Goal: Task Accomplishment & Management: Use online tool/utility

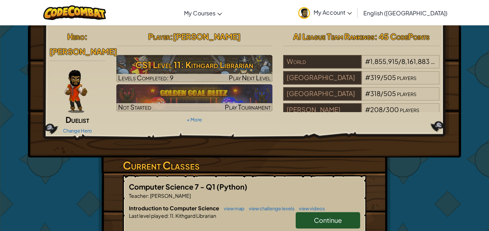
click at [329, 216] on span "Continue" at bounding box center [328, 220] width 28 height 8
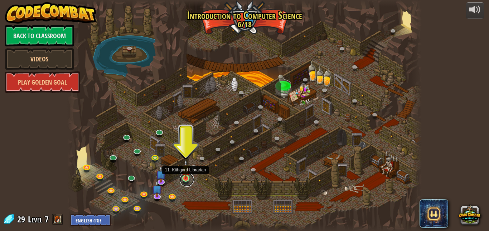
click at [190, 177] on link at bounding box center [187, 180] width 14 height 14
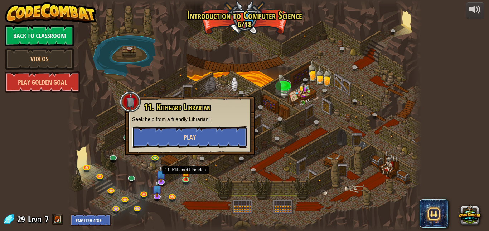
click at [191, 137] on span "Play" at bounding box center [190, 137] width 12 height 9
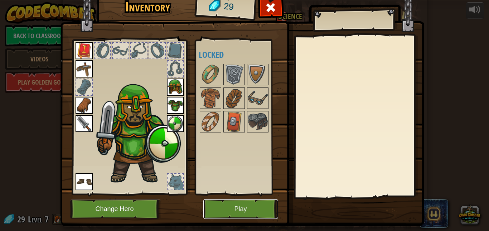
click at [259, 210] on button "Play" at bounding box center [240, 210] width 75 height 20
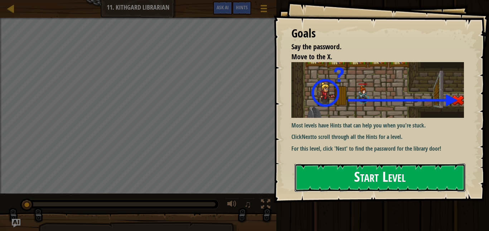
click at [442, 166] on button "Start Level" at bounding box center [379, 178] width 171 height 28
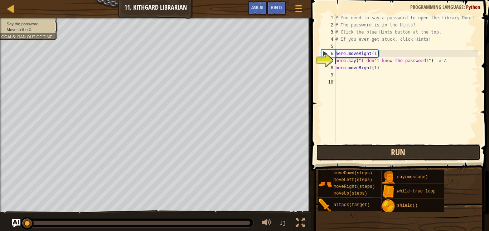
click at [336, 148] on button "Run" at bounding box center [398, 153] width 164 height 16
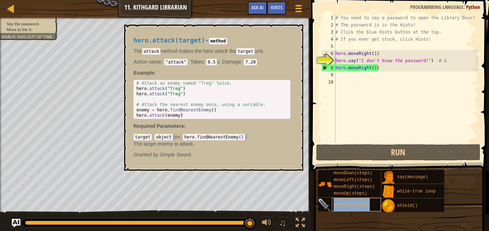
click at [372, 210] on div "attack(target)" at bounding box center [356, 205] width 49 height 14
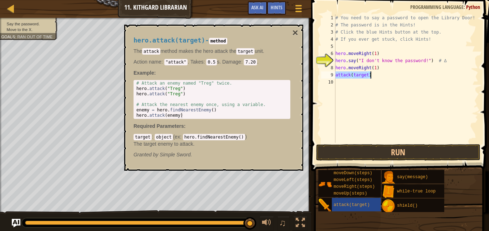
click at [362, 75] on div "# You need to say a password to open the Library Door! # The password is in the…" at bounding box center [406, 78] width 144 height 129
click at [362, 75] on div "# You need to say a password to open the Library Door! # The password is in the…" at bounding box center [406, 85] width 144 height 143
click at [294, 32] on button "×" at bounding box center [295, 33] width 6 height 10
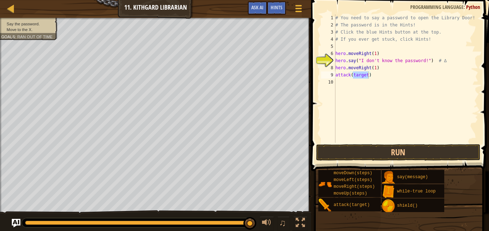
click at [361, 75] on div "# You need to say a password to open the Library Door! # The password is in the…" at bounding box center [406, 78] width 144 height 129
click at [361, 75] on div "# You need to say a password to open the Library Door! # The password is in the…" at bounding box center [406, 85] width 144 height 143
type textarea "attack(door)"
click at [373, 155] on button "Run" at bounding box center [398, 153] width 164 height 16
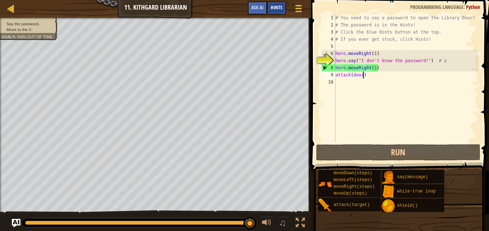
click at [274, 4] on div "Hints" at bounding box center [276, 7] width 19 height 13
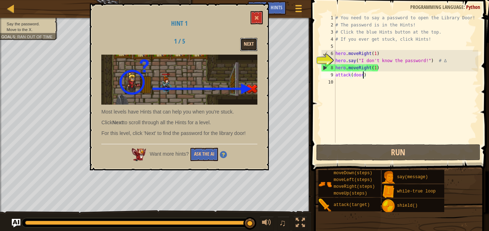
click at [254, 44] on button "Next" at bounding box center [248, 44] width 17 height 13
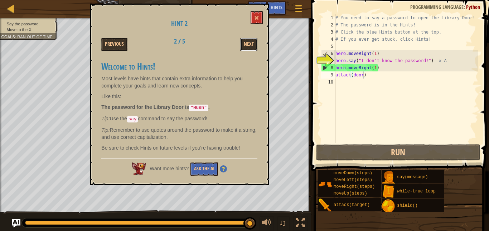
click at [254, 44] on button "Next" at bounding box center [248, 44] width 17 height 13
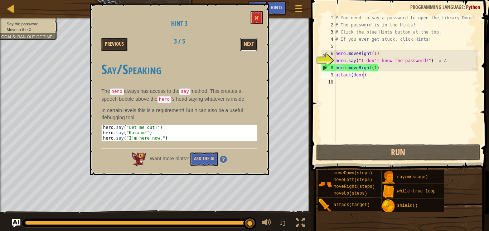
click at [254, 44] on button "Next" at bounding box center [248, 44] width 17 height 13
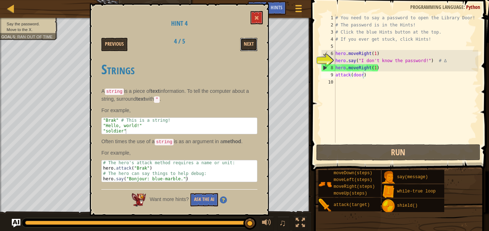
click at [254, 44] on button "Next" at bounding box center [248, 44] width 17 height 13
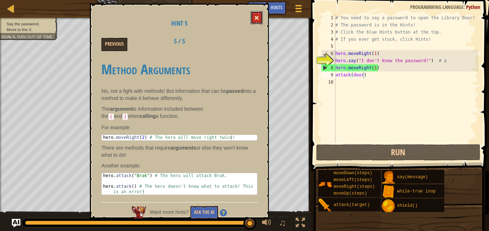
click at [254, 15] on button at bounding box center [256, 17] width 12 height 13
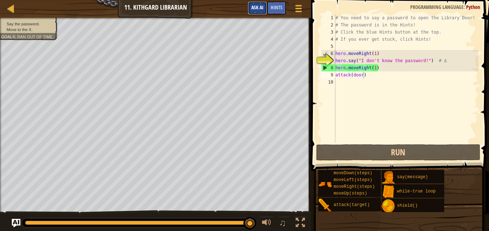
click at [248, 1] on button "Ask AI" at bounding box center [257, 7] width 19 height 13
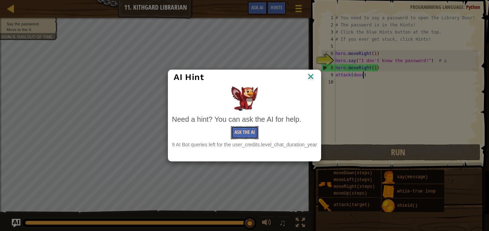
click at [240, 131] on button "Ask the AI" at bounding box center [245, 132] width 28 height 13
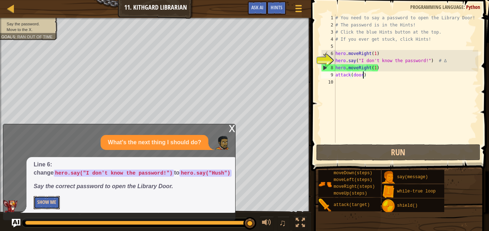
click at [53, 205] on button "Show Me" at bounding box center [47, 202] width 26 height 13
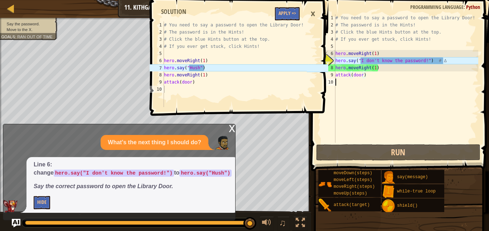
scroll to position [3, 0]
drag, startPoint x: 370, startPoint y: 80, endPoint x: 334, endPoint y: 79, distance: 36.5
click at [334, 79] on div "1 2 3 4 5 6 7 8 9 10 # You need to say a password to open the Library Door! # T…" at bounding box center [399, 78] width 159 height 129
click at [346, 75] on div "# You need to say a password to open the Library Door! # The password is in the…" at bounding box center [406, 85] width 144 height 143
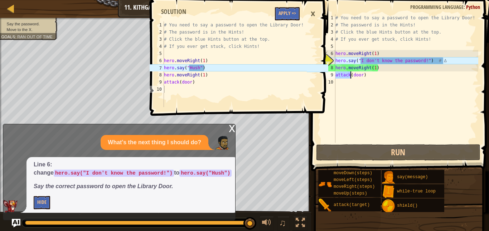
click at [346, 75] on div "# You need to say a password to open the Library Door! # The password is in the…" at bounding box center [406, 85] width 144 height 143
type textarea "attack(door)"
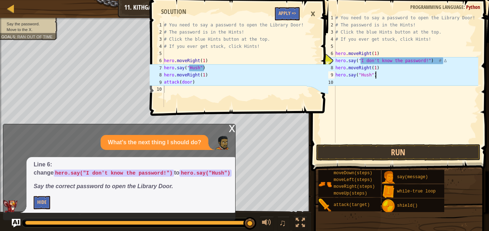
scroll to position [3, 5]
click at [357, 151] on button "Run" at bounding box center [398, 153] width 164 height 16
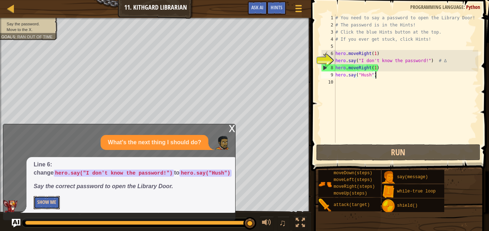
click at [53, 204] on button "Show Me" at bounding box center [47, 202] width 26 height 13
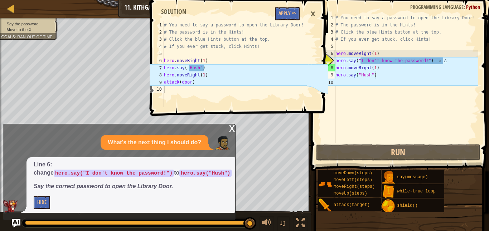
click at [394, 60] on div "# You need to say a password to open the Library Door! # The password is in the…" at bounding box center [406, 85] width 144 height 143
click at [394, 60] on div "# You need to say a password to open the Library Door! # The password is in the…" at bounding box center [406, 78] width 144 height 129
click at [394, 60] on div "# You need to say a password to open the Library Door! # The password is in the…" at bounding box center [406, 85] width 144 height 143
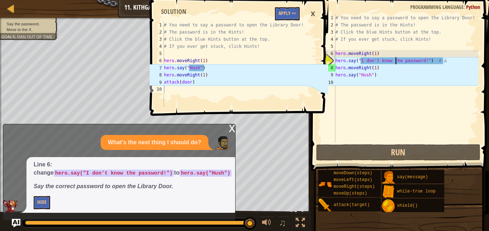
click at [394, 60] on div "# You need to say a password to open the Library Door! # The password is in the…" at bounding box center [406, 85] width 144 height 143
click at [394, 60] on div "# You need to say a password to open the Library Door! # The password is in the…" at bounding box center [406, 78] width 144 height 129
drag, startPoint x: 426, startPoint y: 59, endPoint x: 362, endPoint y: 62, distance: 64.1
click at [362, 62] on div "# You need to say a password to open the Library Door! # The password is in the…" at bounding box center [406, 85] width 144 height 143
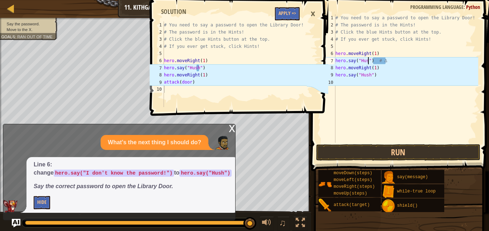
scroll to position [3, 5]
drag, startPoint x: 377, startPoint y: 76, endPoint x: 332, endPoint y: 78, distance: 45.1
click at [332, 78] on div "hero.say("Hush") # ∆ 1 2 3 4 5 6 7 8 9 10 # You need to say a password to open …" at bounding box center [399, 78] width 159 height 129
type textarea "hero.say("Hush")"
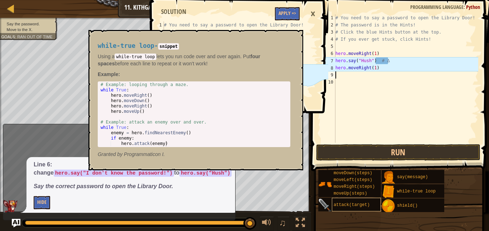
click at [357, 206] on span "attack(target)" at bounding box center [351, 205] width 36 height 5
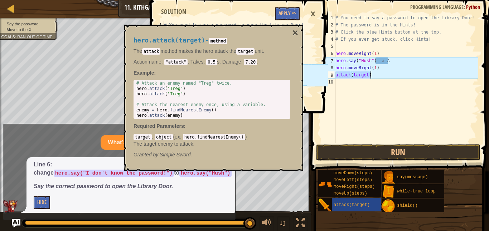
click at [299, 34] on div "hero.attack(target) - method The attack method makes the hero attack the target…" at bounding box center [213, 98] width 179 height 146
click at [297, 34] on button "×" at bounding box center [295, 33] width 6 height 10
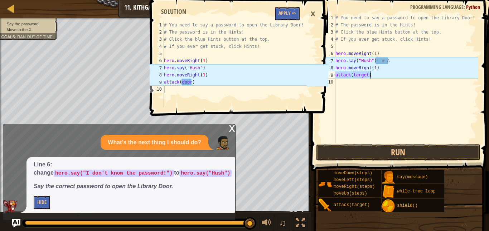
click at [362, 77] on div "# You need to say a password to open the Library Door! # The password is in the…" at bounding box center [406, 78] width 144 height 129
click at [362, 77] on div "# You need to say a password to open the Library Door! # The password is in the…" at bounding box center [406, 85] width 144 height 143
click at [362, 77] on div "# You need to say a password to open the Library Door! # The password is in the…" at bounding box center [406, 78] width 144 height 129
click at [361, 77] on div "# You need to say a password to open the Library Door! # The password is in the…" at bounding box center [406, 85] width 144 height 143
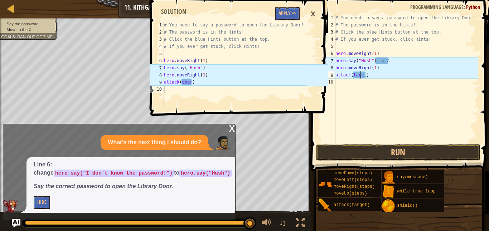
click at [361, 77] on div "# You need to say a password to open the Library Door! # The password is in the…" at bounding box center [406, 85] width 144 height 143
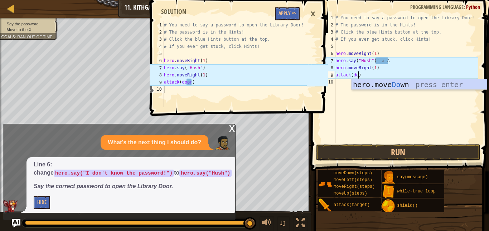
scroll to position [3, 4]
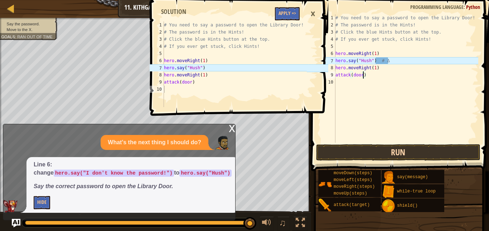
type textarea "attack(door)"
click at [357, 155] on button "Run" at bounding box center [398, 153] width 164 height 16
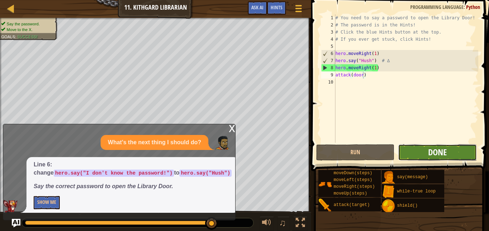
click at [429, 153] on span "Done" at bounding box center [437, 152] width 19 height 11
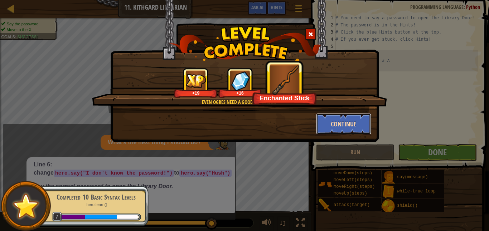
click at [346, 122] on button "Continue" at bounding box center [343, 123] width 55 height 21
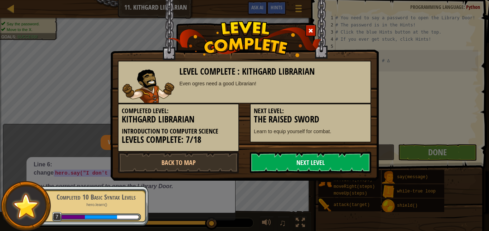
click at [297, 158] on link "Next Level" at bounding box center [310, 162] width 121 height 21
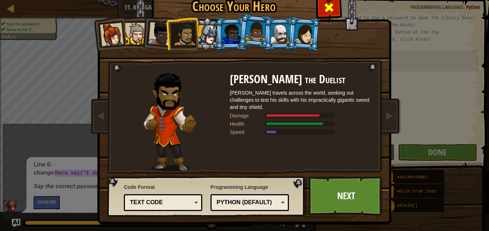
click at [323, 6] on div at bounding box center [328, 6] width 23 height 23
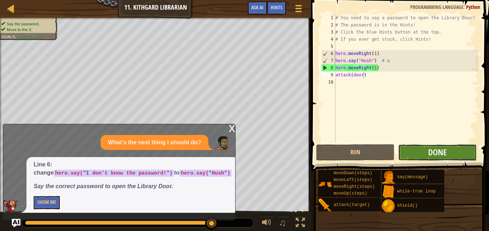
click at [419, 156] on button "Done" at bounding box center [437, 153] width 78 height 16
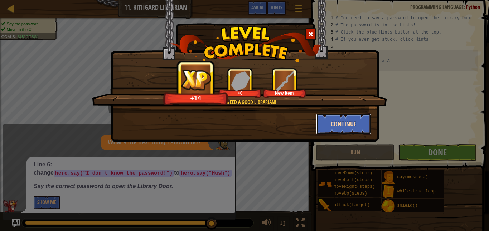
click at [336, 123] on button "Continue" at bounding box center [343, 123] width 55 height 21
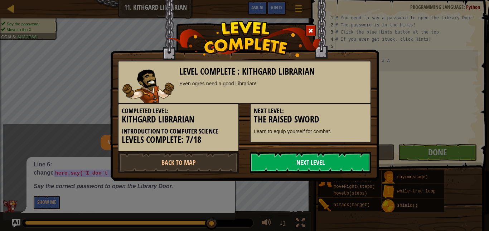
click at [301, 156] on link "Next Level" at bounding box center [310, 162] width 121 height 21
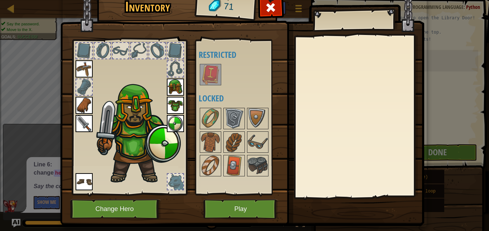
click at [213, 71] on img at bounding box center [210, 75] width 20 height 20
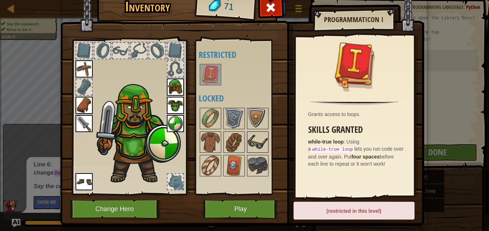
click at [254, 147] on img at bounding box center [258, 142] width 20 height 20
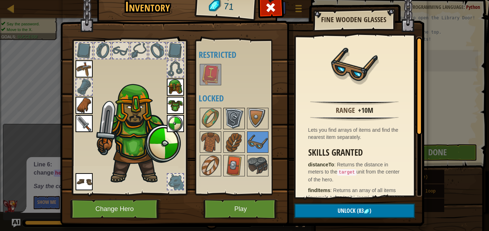
click at [233, 120] on img at bounding box center [234, 119] width 20 height 20
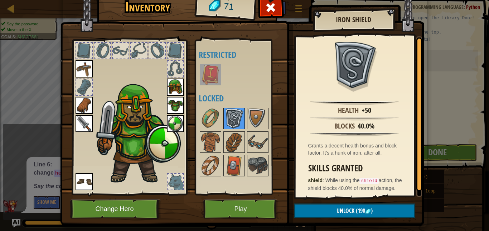
click at [244, 119] on div at bounding box center [233, 118] width 21 height 21
click at [252, 122] on img at bounding box center [258, 119] width 20 height 20
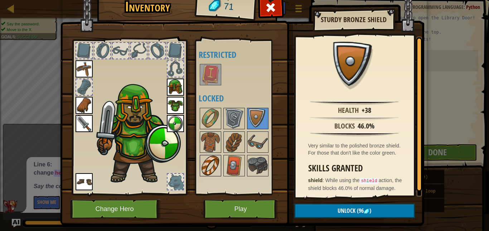
click at [215, 165] on img at bounding box center [210, 166] width 20 height 20
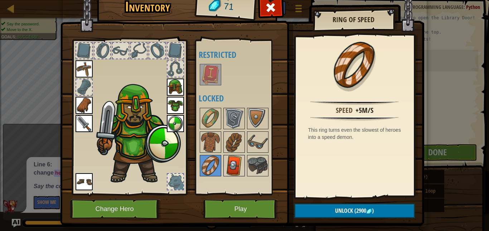
click at [238, 167] on img at bounding box center [234, 166] width 20 height 20
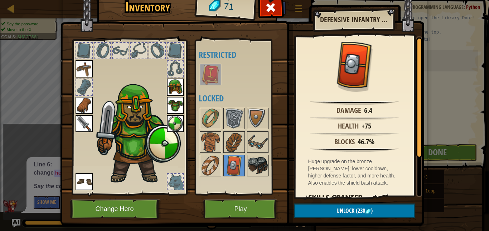
click at [254, 166] on img at bounding box center [258, 166] width 20 height 20
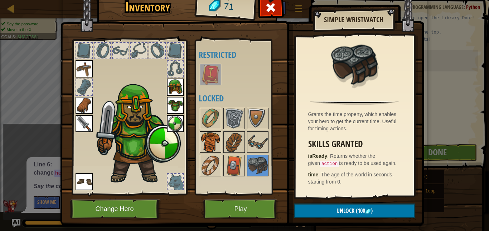
click at [214, 140] on img at bounding box center [210, 142] width 20 height 20
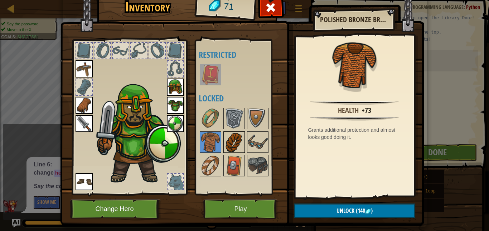
click at [229, 142] on img at bounding box center [234, 142] width 20 height 20
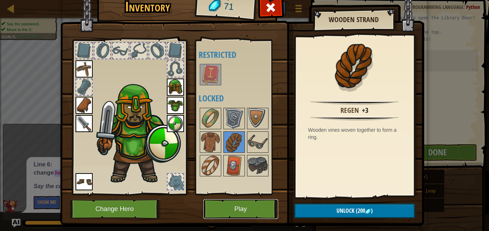
click at [222, 204] on button "Play" at bounding box center [240, 210] width 75 height 20
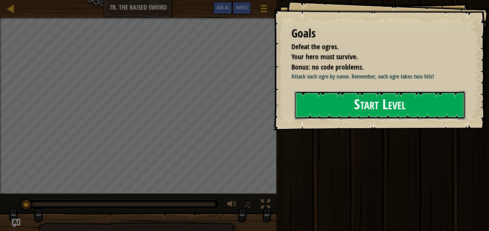
click at [337, 112] on button "Start Level" at bounding box center [379, 105] width 171 height 28
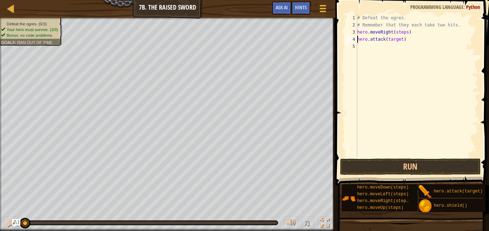
click at [399, 39] on div "# Defeat the ogres. # Remember that they each take two hits. hero . moveRight (…" at bounding box center [417, 92] width 122 height 157
click at [367, 172] on button "Run" at bounding box center [410, 167] width 141 height 16
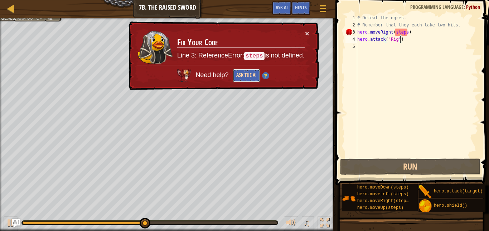
click at [249, 72] on button "Ask the AI" at bounding box center [247, 75] width 28 height 13
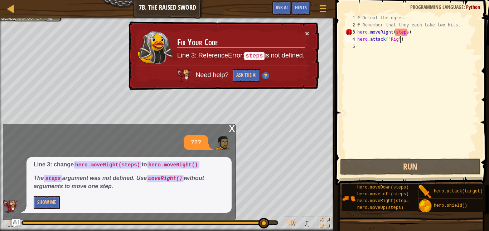
click at [399, 32] on div "# Defeat the ogres. # Remember that they each take two hits. hero . moveRight (…" at bounding box center [417, 92] width 122 height 157
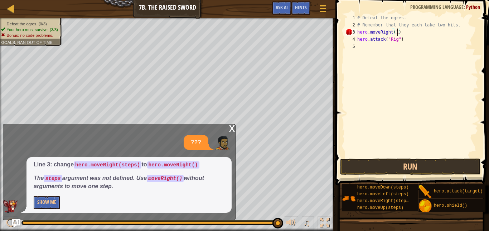
scroll to position [3, 6]
click at [396, 166] on button "Run" at bounding box center [410, 167] width 141 height 16
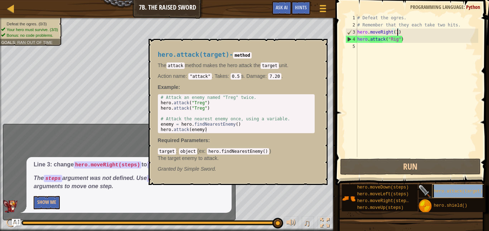
click at [474, 187] on div "hero.attack(target)" at bounding box center [460, 192] width 57 height 14
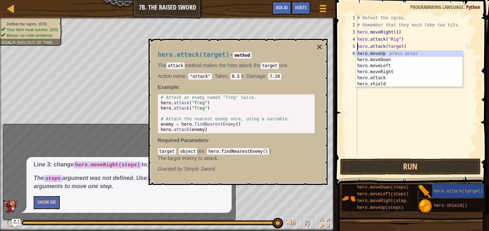
click at [396, 45] on div "# Defeat the ogres. # Remember that they each take two hits. hero . moveRight (…" at bounding box center [417, 92] width 122 height 157
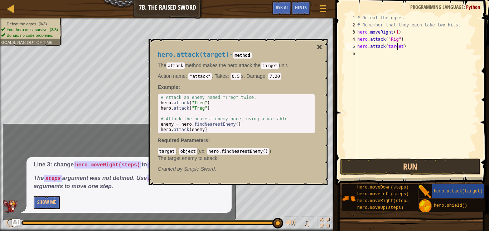
click at [396, 45] on div "# Defeat the ogres. # Remember that they each take two hits. hero . moveRight (…" at bounding box center [417, 92] width 122 height 157
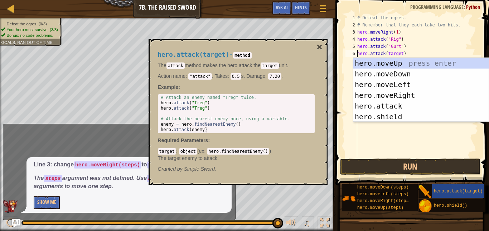
click at [400, 55] on div "# Defeat the ogres. # Remember that they each take two hits. hero . moveRight (…" at bounding box center [417, 92] width 122 height 157
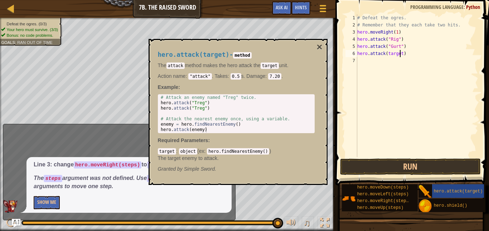
click at [400, 55] on div "# Defeat the ogres. # Remember that they each take two hits. hero . moveRight (…" at bounding box center [417, 92] width 122 height 157
click at [320, 45] on button "×" at bounding box center [319, 47] width 6 height 10
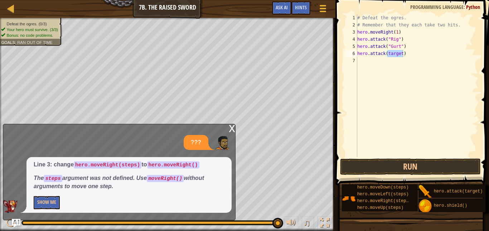
click at [394, 53] on div "# Defeat the ogres. # Remember that they each take two hits. hero . moveRight (…" at bounding box center [417, 85] width 122 height 143
click at [394, 53] on div "# Defeat the ogres. # Remember that they each take two hits. hero . moveRight (…" at bounding box center [417, 92] width 122 height 157
type textarea "hero.attack("Ack")"
click at [409, 173] on button "Run" at bounding box center [410, 167] width 141 height 16
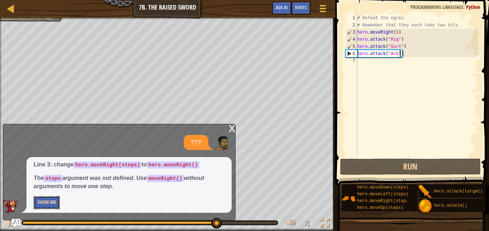
click at [47, 201] on button "Show Me" at bounding box center [47, 202] width 26 height 13
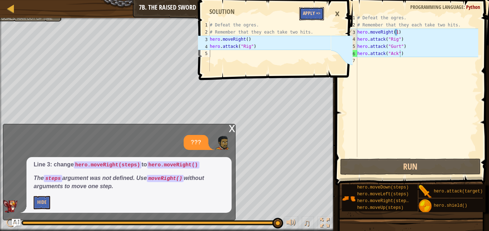
click at [313, 11] on button "Apply =>" at bounding box center [311, 13] width 25 height 13
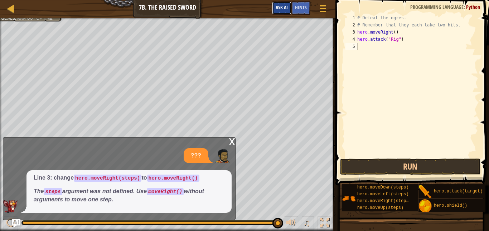
click at [288, 7] on button "Ask AI" at bounding box center [281, 7] width 19 height 13
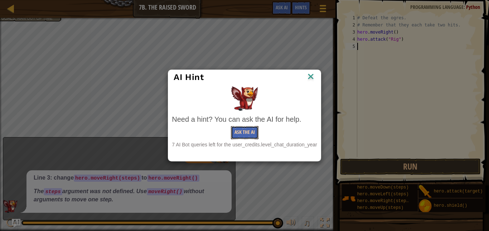
click at [251, 139] on button "Ask the AI" at bounding box center [245, 132] width 28 height 13
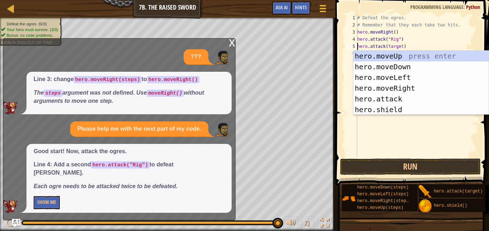
click at [399, 46] on div "# Defeat the ogres. # Remember that they each take two hits. hero . moveRight (…" at bounding box center [417, 92] width 122 height 157
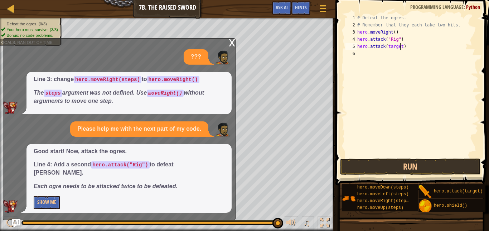
click at [399, 46] on div "# Defeat the ogres. # Remember that they each take two hits. hero . moveRight (…" at bounding box center [417, 92] width 122 height 157
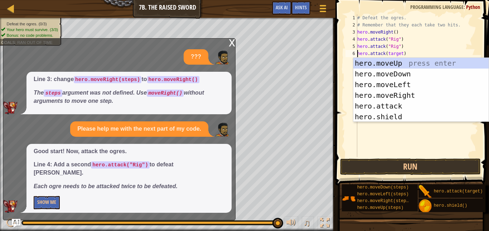
click at [398, 52] on div "# Defeat the ogres. # Remember that they each take two hits. hero . moveRight (…" at bounding box center [417, 92] width 122 height 157
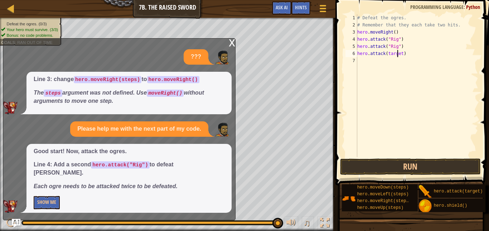
click at [398, 52] on div "# Defeat the ogres. # Remember that they each take two hits. hero . moveRight (…" at bounding box center [417, 92] width 122 height 157
click at [230, 46] on div "x" at bounding box center [232, 42] width 6 height 7
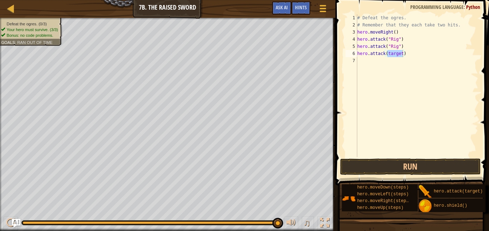
click at [394, 54] on div "# Defeat the ogres. # Remember that they each take two hits. hero . moveRight (…" at bounding box center [417, 85] width 122 height 143
click at [394, 54] on div "# Defeat the ogres. # Remember that they each take two hits. hero . moveRight (…" at bounding box center [417, 92] width 122 height 157
click at [390, 53] on div "# Defeat the ogres. # Remember that they each take two hits. hero . moveRight (…" at bounding box center [417, 92] width 122 height 157
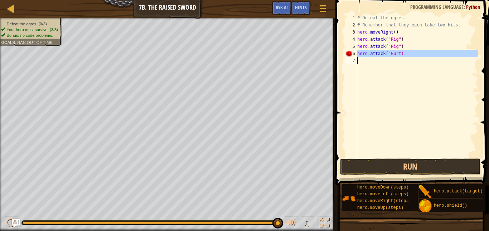
type textarea "hero.attack("Gurt)"
click at [365, 63] on div "# Defeat the ogres. # Remember that they each take two hits. hero . moveRight (…" at bounding box center [417, 85] width 122 height 143
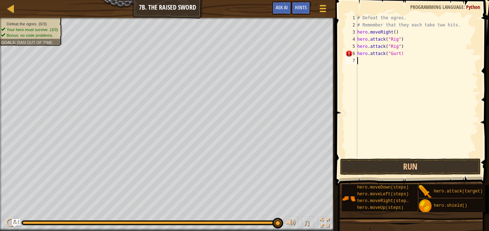
scroll to position [3, 0]
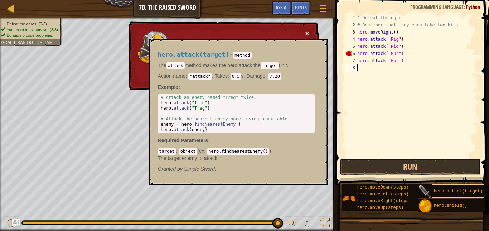
click at [438, 192] on span "hero.attack(target)" at bounding box center [458, 191] width 49 height 5
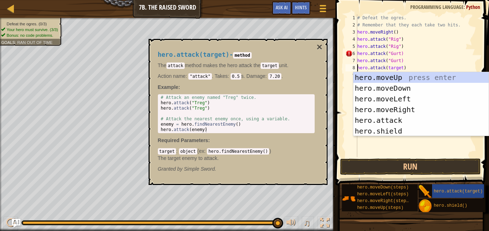
click at [395, 67] on div "# Defeat the ogres. # Remember that they each take two hits. hero . moveRight (…" at bounding box center [417, 92] width 122 height 157
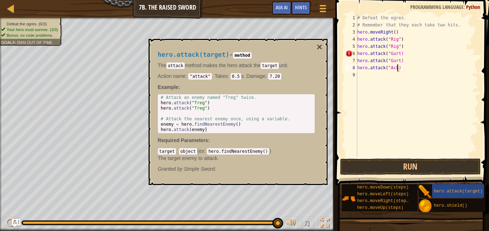
scroll to position [3, 6]
click at [382, 65] on div "# Defeat the ogres. # Remember that they each take two hits. hero . moveRight (…" at bounding box center [417, 92] width 122 height 157
click at [386, 67] on div "# Defeat the ogres. # Remember that they each take two hits. hero . moveRight (…" at bounding box center [417, 85] width 122 height 143
click at [386, 67] on div "# Defeat the ogres. # Remember that they each take two hits. hero . moveRight (…" at bounding box center [417, 92] width 122 height 157
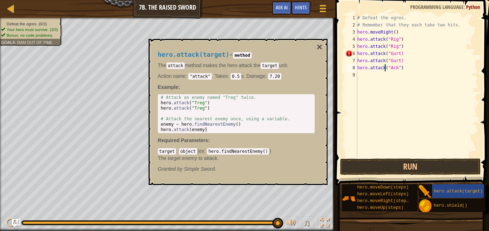
click at [386, 67] on div "# Defeat the ogres. # Remember that they each take two hits. hero . moveRight (…" at bounding box center [417, 92] width 122 height 157
type textarea "hero.attack("Ack")"
click at [379, 79] on div "# Defeat the ogres. # Remember that they each take two hits. hero . moveRight (…" at bounding box center [417, 85] width 122 height 143
click at [373, 167] on button "Run" at bounding box center [410, 167] width 141 height 16
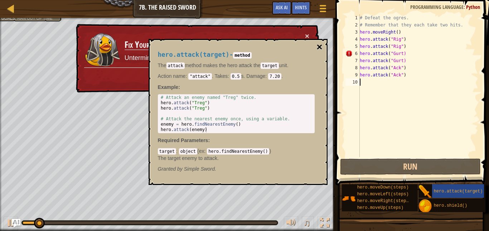
click at [320, 46] on button "×" at bounding box center [319, 47] width 6 height 10
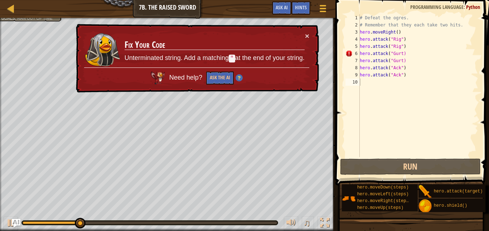
click at [402, 54] on div "# Defeat the ogres. # Remember that they each take two hits. hero . moveRight (…" at bounding box center [418, 92] width 120 height 157
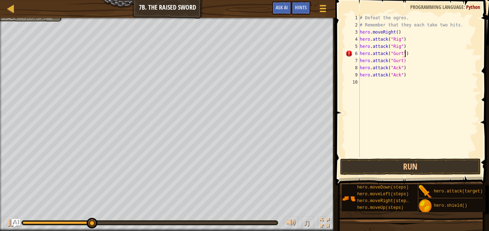
scroll to position [3, 6]
click at [397, 166] on button "Run" at bounding box center [410, 167] width 141 height 16
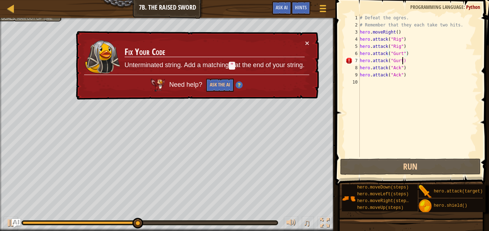
click at [401, 63] on div "# Defeat the ogres. # Remember that they each take two hits. hero . moveRight (…" at bounding box center [418, 92] width 120 height 157
type textarea "hero.attack("Gurt)"
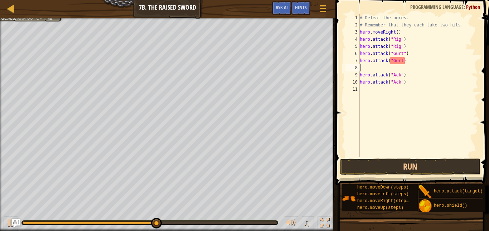
type textarea """
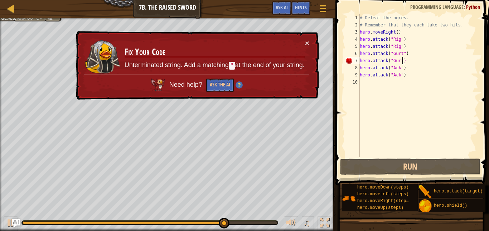
scroll to position [3, 6]
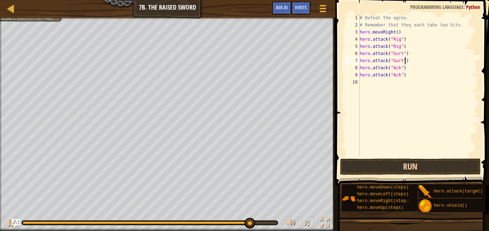
type textarea "hero.attack("Gurt")"
click at [424, 167] on button "Run" at bounding box center [410, 167] width 141 height 16
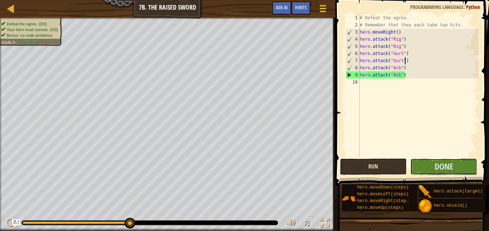
click at [424, 167] on button "Done" at bounding box center [443, 167] width 67 height 16
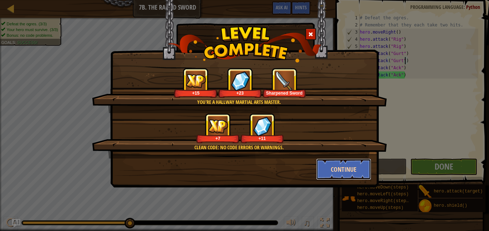
click at [346, 178] on button "Continue" at bounding box center [343, 169] width 55 height 21
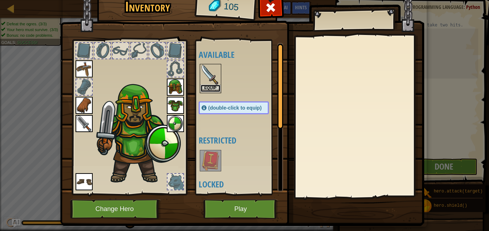
click at [211, 88] on button "Equip" at bounding box center [210, 89] width 20 height 8
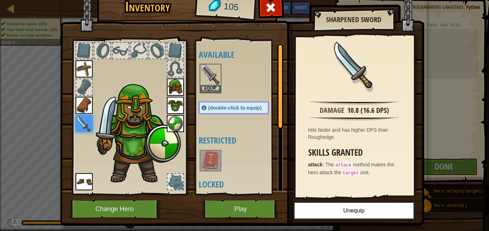
click at [87, 116] on img at bounding box center [83, 123] width 17 height 17
click at [89, 125] on img at bounding box center [83, 123] width 17 height 17
click at [211, 87] on button "Equip" at bounding box center [210, 89] width 20 height 8
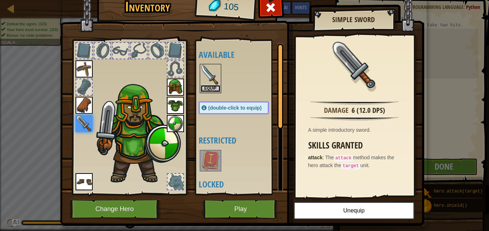
click at [211, 87] on button "Equip" at bounding box center [210, 89] width 20 height 8
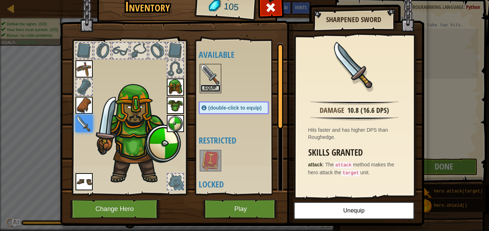
click at [211, 87] on button "Equip" at bounding box center [210, 89] width 20 height 8
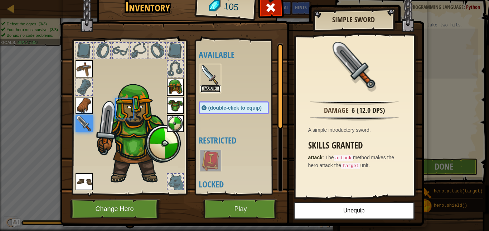
click at [211, 87] on button "Equip" at bounding box center [210, 89] width 20 height 8
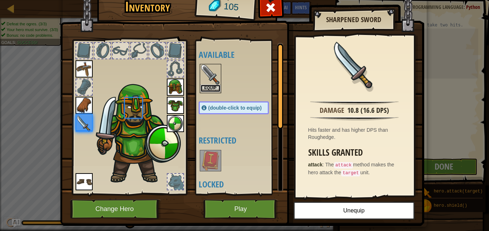
click at [211, 87] on button "Equip" at bounding box center [210, 89] width 20 height 8
click at [0, 0] on button "Equip" at bounding box center [0, 0] width 0 height 0
click at [211, 87] on button "Equip" at bounding box center [210, 89] width 20 height 8
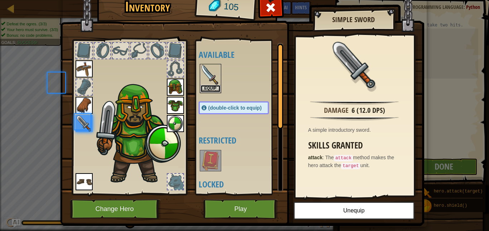
click at [211, 87] on button "Equip" at bounding box center [210, 89] width 20 height 8
click at [0, 0] on button "Equip" at bounding box center [0, 0] width 0 height 0
click at [211, 87] on button "Equip" at bounding box center [210, 89] width 20 height 8
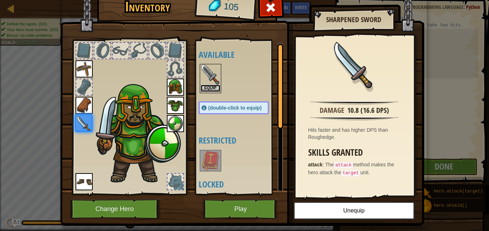
click at [211, 87] on button "Equip" at bounding box center [210, 89] width 20 height 8
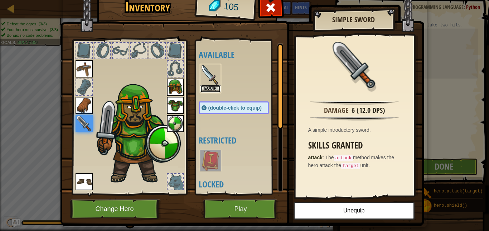
click at [211, 87] on button "Equip" at bounding box center [210, 89] width 20 height 8
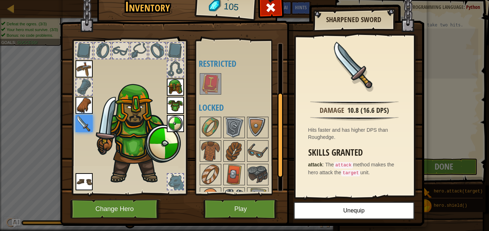
scroll to position [89, 0]
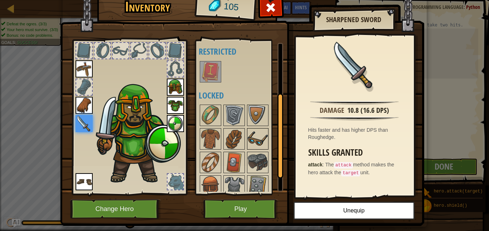
click at [263, 141] on img at bounding box center [258, 139] width 20 height 20
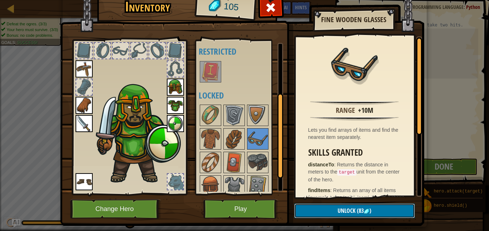
click at [359, 214] on span "(83" at bounding box center [359, 211] width 8 height 8
click at [359, 214] on button "Confirm" at bounding box center [354, 211] width 121 height 15
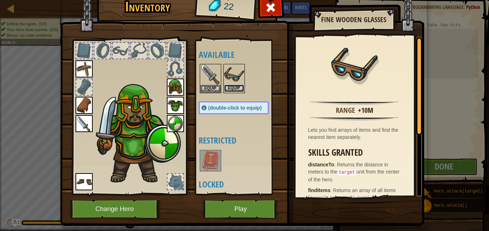
click at [236, 85] on button "Equip" at bounding box center [234, 89] width 20 height 8
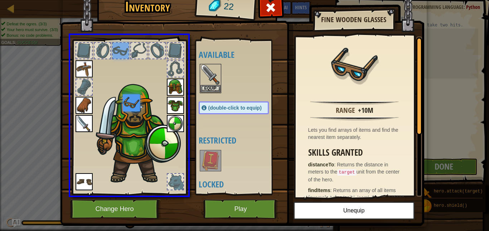
drag, startPoint x: 122, startPoint y: 45, endPoint x: 138, endPoint y: 110, distance: 67.1
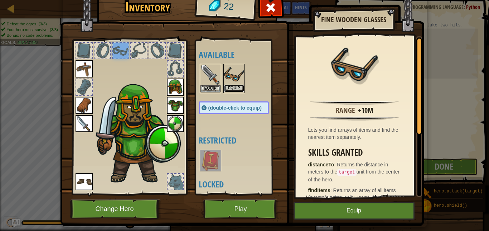
click at [240, 89] on button "Equip" at bounding box center [234, 89] width 20 height 8
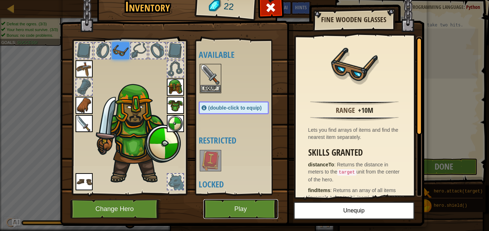
click at [250, 215] on button "Play" at bounding box center [240, 210] width 75 height 20
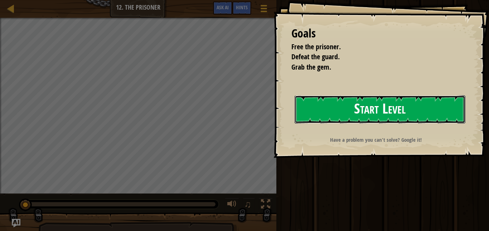
click at [433, 102] on button "Start Level" at bounding box center [379, 110] width 171 height 28
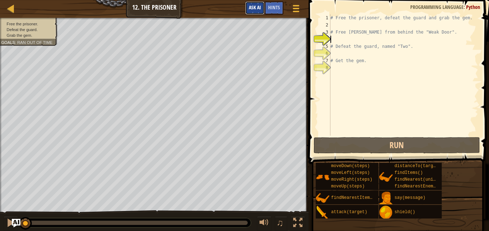
click at [255, 9] on span "Ask AI" at bounding box center [255, 7] width 12 height 7
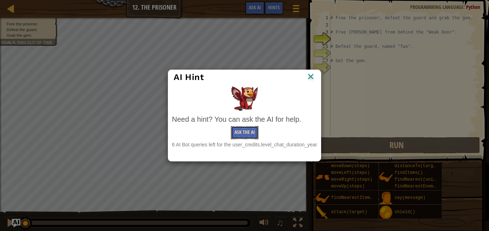
click at [240, 128] on button "Ask the AI" at bounding box center [245, 132] width 28 height 13
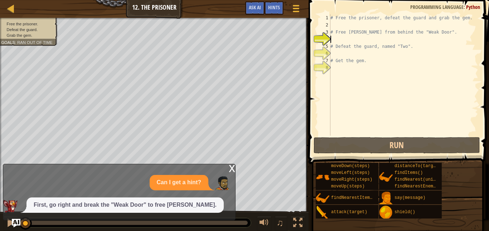
click at [229, 170] on div "x" at bounding box center [232, 168] width 6 height 7
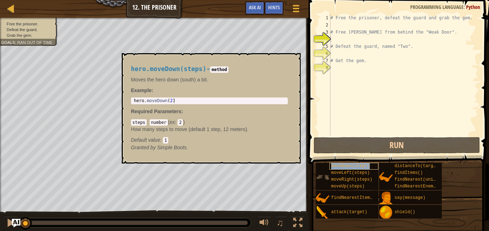
click at [354, 168] on span "moveDown(steps)" at bounding box center [350, 166] width 39 height 5
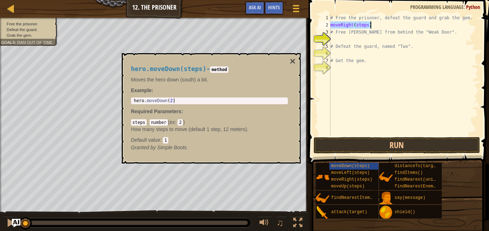
click at [362, 24] on div "# Free the prisoner, defeat the guard and grab the gem. moveRight ( steps ) # F…" at bounding box center [403, 75] width 149 height 122
click at [362, 24] on div "# Free the prisoner, defeat the guard and grab the gem. moveRight ( steps ) # F…" at bounding box center [403, 82] width 149 height 136
click at [293, 63] on button "×" at bounding box center [292, 62] width 6 height 10
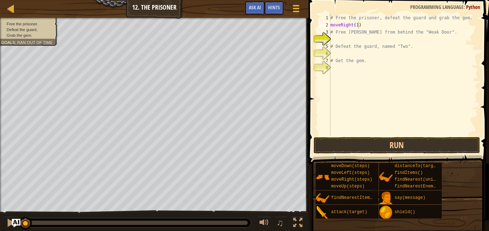
click at [344, 154] on span at bounding box center [399, 71] width 186 height 185
click at [342, 148] on button "Run" at bounding box center [396, 145] width 167 height 16
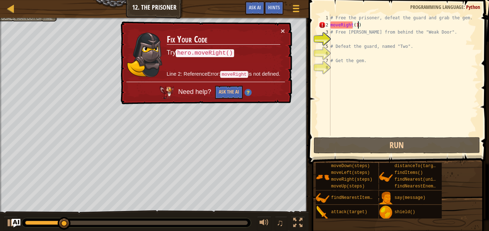
click at [340, 25] on div "# Free the prisoner, defeat the guard and grab the gem. moveRight ( 1 ) # Free …" at bounding box center [403, 82] width 149 height 136
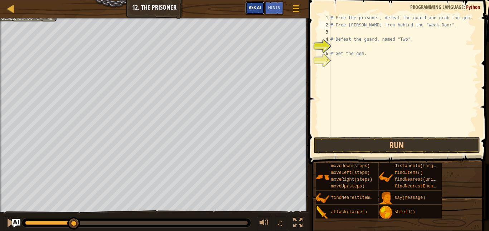
click at [260, 3] on button "Ask AI" at bounding box center [254, 7] width 19 height 13
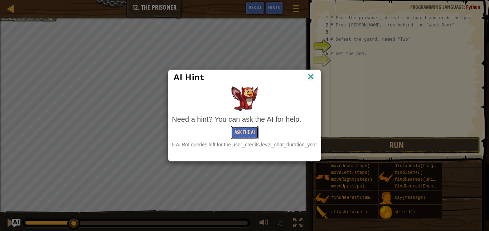
click at [240, 130] on button "Ask the AI" at bounding box center [245, 132] width 28 height 13
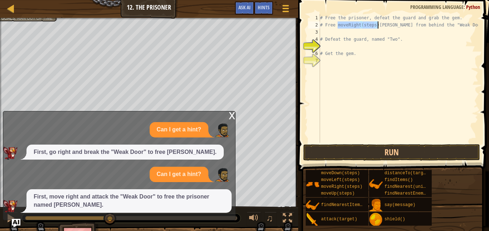
click at [402, 26] on div "# Free the prisoner, defeat the guard and grab the gem. # Free moveRight(steps)…" at bounding box center [398, 85] width 160 height 143
type textarea "# Free moveRight(steps)[PERSON_NAME] from behind the "Weak Door"."
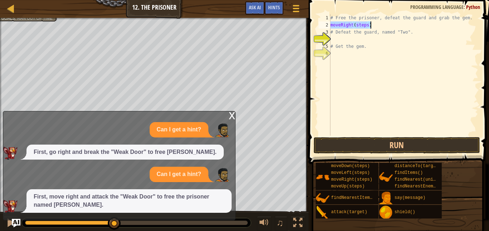
click at [345, 34] on div "# Free the prisoner, defeat the guard and grab the gem. moveRight ( steps ) # D…" at bounding box center [403, 82] width 149 height 136
type textarea "# Defeat the guard, named "Two"."
click at [357, 33] on div "# Free the prisoner, defeat the guard and grab the gem. moveRight ( steps ) att…" at bounding box center [403, 75] width 149 height 122
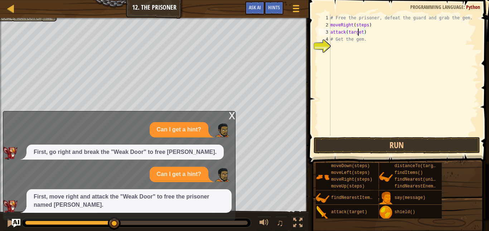
click at [357, 33] on div "# Free the prisoner, defeat the guard and grab the gem. moveRight ( steps ) att…" at bounding box center [403, 82] width 149 height 136
click at [368, 140] on button "Run" at bounding box center [396, 145] width 167 height 16
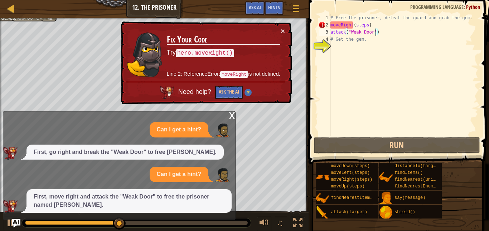
click at [332, 26] on div "# Free the prisoner, defeat the guard and grab the gem. moveRight ( steps ) att…" at bounding box center [403, 82] width 149 height 136
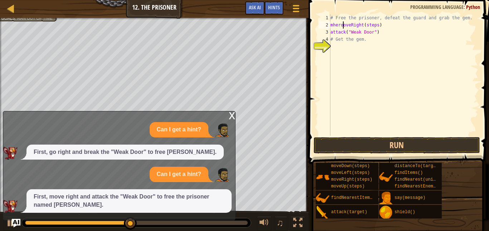
scroll to position [3, 2]
click at [382, 145] on button "Run" at bounding box center [396, 145] width 167 height 16
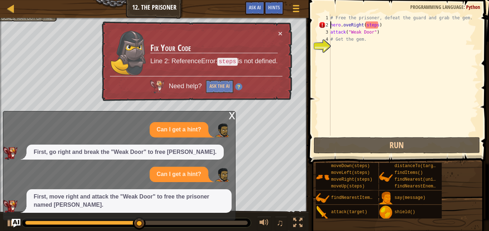
click at [372, 21] on div "# Free the prisoner, defeat the guard and grab the gem. hero . oveRight ( steps…" at bounding box center [403, 82] width 149 height 136
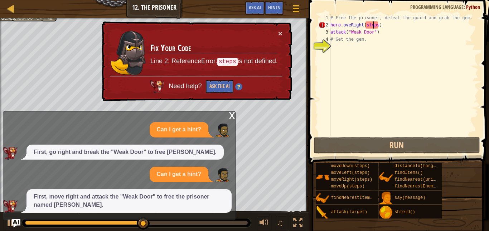
click at [372, 21] on div "# Free the prisoner, defeat the guard and grab the gem. hero . oveRight ( steps…" at bounding box center [403, 82] width 149 height 136
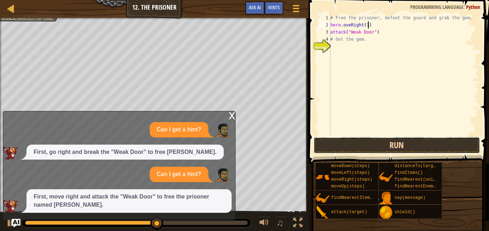
click at [372, 150] on button "Run" at bounding box center [396, 145] width 167 height 16
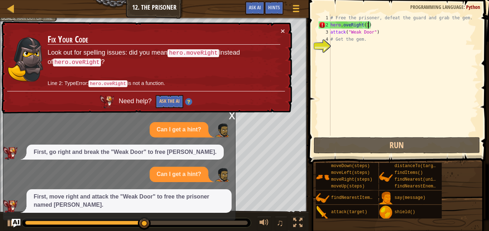
click at [353, 24] on div "# Free the prisoner, defeat the guard and grab the gem. hero . oveRight ( 1 ) a…" at bounding box center [403, 82] width 149 height 136
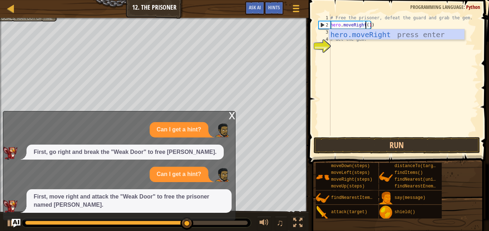
scroll to position [3, 5]
click at [372, 139] on button "Run" at bounding box center [396, 145] width 167 height 16
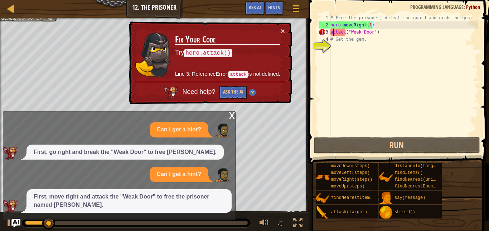
click at [332, 31] on div "# Free the prisoner, defeat the guard and grab the gem. hero . moveRight ( 1 ) …" at bounding box center [403, 82] width 149 height 136
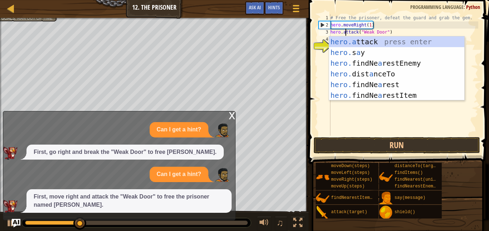
scroll to position [3, 2]
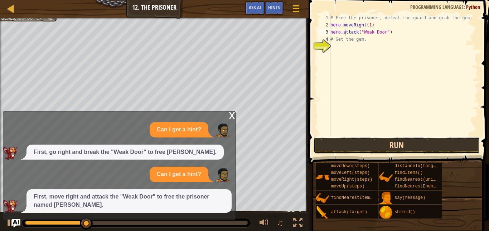
click at [366, 149] on button "Run" at bounding box center [396, 145] width 167 height 16
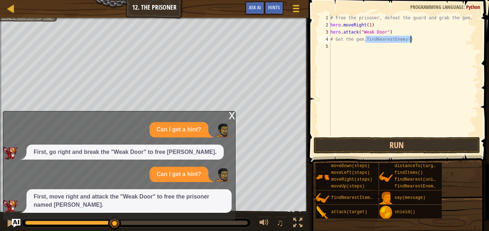
click at [338, 38] on div "# Free the prisoner, defeat the guard and grab the gem. hero . moveRight ( 1 ) …" at bounding box center [403, 82] width 149 height 136
click at [258, 8] on span "Ask AI" at bounding box center [255, 7] width 12 height 7
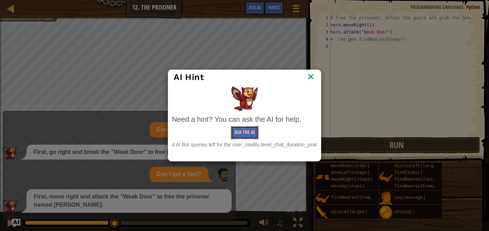
click at [250, 128] on button "Ask the AI" at bounding box center [245, 132] width 28 height 13
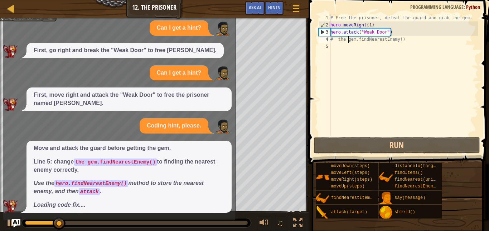
click at [407, 40] on div "# Free the prisoner, defeat the guard and grab the gem. hero . moveRight ( 1 ) …" at bounding box center [403, 82] width 149 height 136
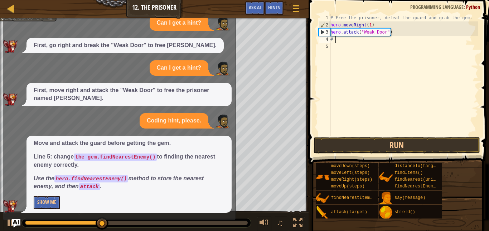
scroll to position [3, 0]
type textarea "#"
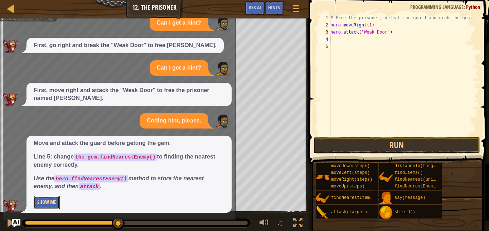
click at [37, 197] on button "Show Me" at bounding box center [47, 202] width 26 height 13
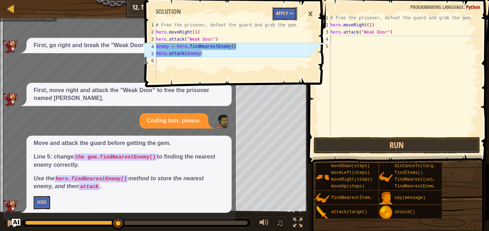
click at [274, 11] on button "Apply =>" at bounding box center [284, 13] width 25 height 13
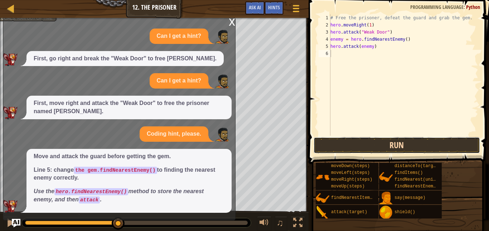
click at [356, 147] on button "Run" at bounding box center [396, 145] width 167 height 16
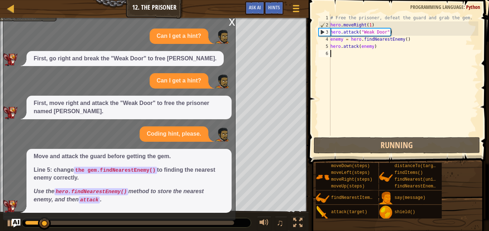
click at [0, 0] on div "× Fix Your Code Try hero.attack() Line 3: ReferenceError: attack is not defined…" at bounding box center [0, 0] width 0 height 0
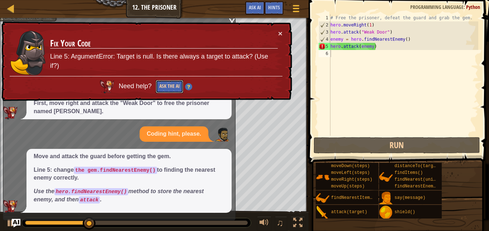
click at [167, 88] on button "Ask the AI" at bounding box center [169, 86] width 28 height 13
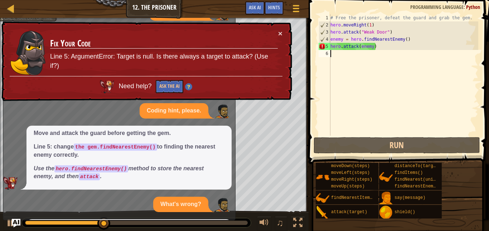
scroll to position [75, 0]
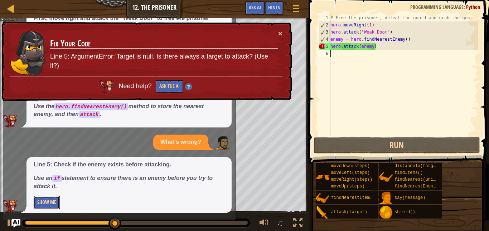
click at [42, 205] on button "Show Me" at bounding box center [47, 202] width 26 height 13
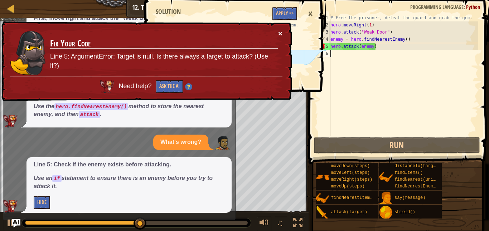
click at [278, 34] on button "×" at bounding box center [280, 34] width 4 height 8
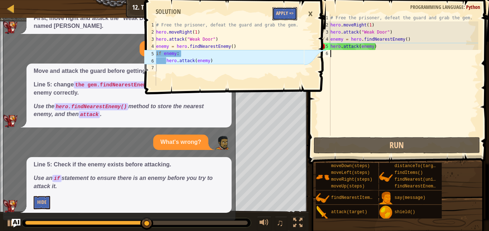
click at [292, 10] on button "Apply =>" at bounding box center [284, 13] width 25 height 13
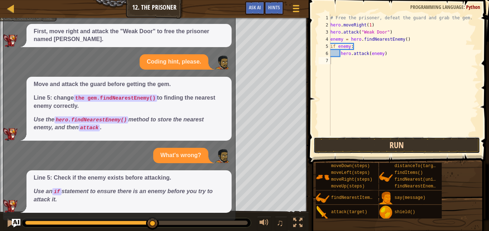
click at [384, 148] on button "Run" at bounding box center [396, 145] width 167 height 16
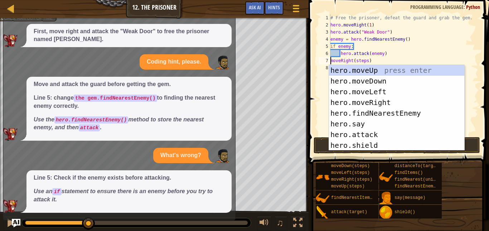
click at [361, 63] on div "# Free the prisoner, defeat the guard and grab the gem. hero . moveRight ( 1 ) …" at bounding box center [403, 82] width 149 height 136
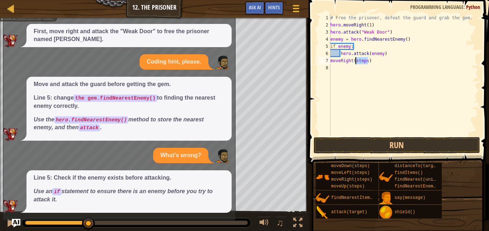
click at [361, 63] on div "# Free the prisoner, defeat the guard and grab the gem. hero . moveRight ( 1 ) …" at bounding box center [403, 82] width 149 height 136
click at [334, 52] on div "# Free the prisoner, defeat the guard and grab the gem. hero . moveRight ( 1 ) …" at bounding box center [403, 82] width 149 height 136
paste textarea
click at [372, 70] on div "# Free the prisoner, defeat the guard and grab the gem. hero . moveRight ( 1 ) …" at bounding box center [403, 82] width 149 height 136
type textarea "m"
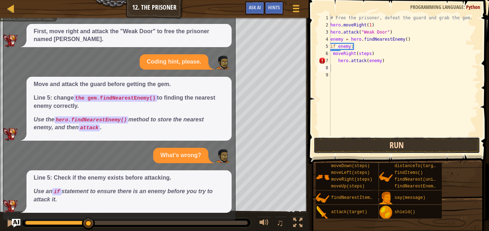
click at [376, 142] on button "Run" at bounding box center [396, 145] width 167 height 16
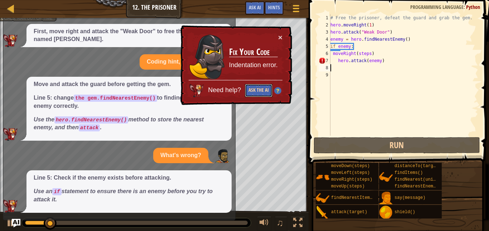
click at [262, 96] on button "Ask the AI" at bounding box center [259, 90] width 28 height 13
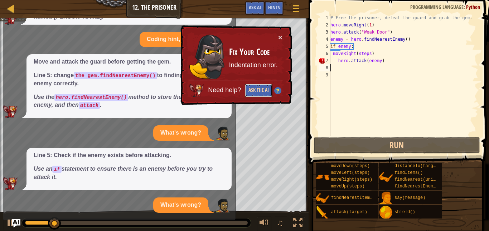
click at [263, 94] on button "Ask the AI" at bounding box center [259, 90] width 28 height 13
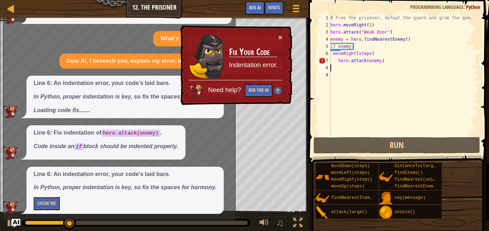
scroll to position [254, 0]
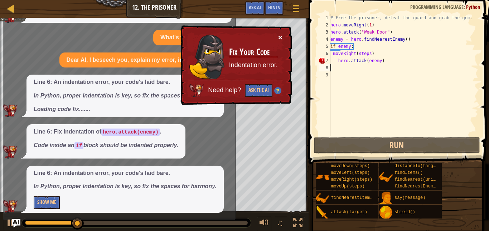
click at [281, 40] on button "×" at bounding box center [280, 38] width 4 height 8
click at [278, 40] on button "×" at bounding box center [280, 38] width 4 height 8
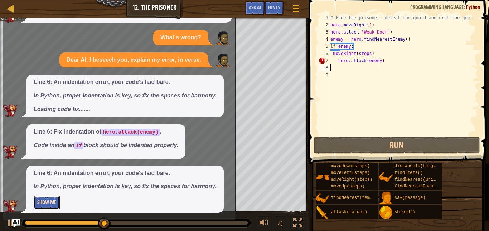
click at [55, 201] on button "Show Me" at bounding box center [47, 202] width 26 height 13
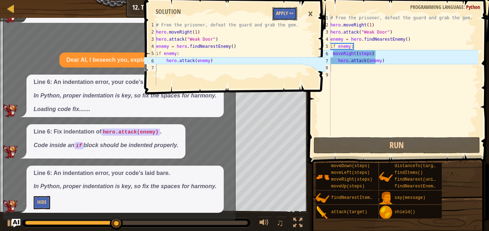
click at [280, 15] on button "Apply =>" at bounding box center [284, 13] width 25 height 13
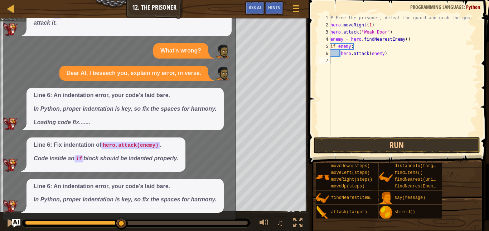
drag, startPoint x: 232, startPoint y: 111, endPoint x: 149, endPoint y: 104, distance: 83.0
click at [149, 104] on div "x Can I get a hint? First, go right and break the "Weak Door" to free [PERSON_N…" at bounding box center [119, 113] width 233 height 215
click at [149, 106] on em "In Python, proper indentation is key, so fix the spaces for harmony." at bounding box center [125, 109] width 183 height 6
click at [381, 145] on button "Run" at bounding box center [396, 145] width 167 height 16
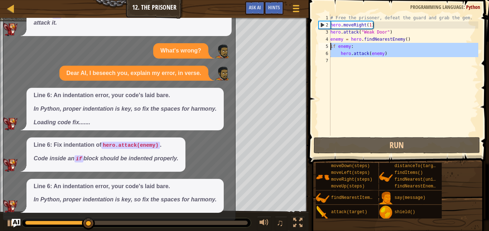
drag, startPoint x: 400, startPoint y: 58, endPoint x: 323, endPoint y: 46, distance: 77.8
click at [323, 46] on div "1 2 3 4 5 6 7 # Free the prisoner, defeat the guard and grab the gem. hero . mo…" at bounding box center [397, 75] width 161 height 122
type textarea "if enemy: hero.attack(enemy)"
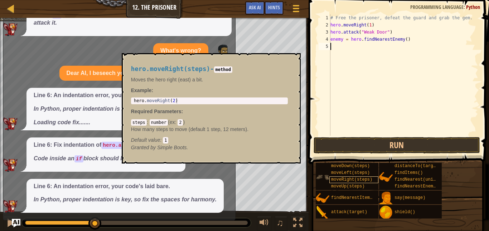
click at [354, 178] on span "moveRight(steps)" at bounding box center [351, 179] width 41 height 5
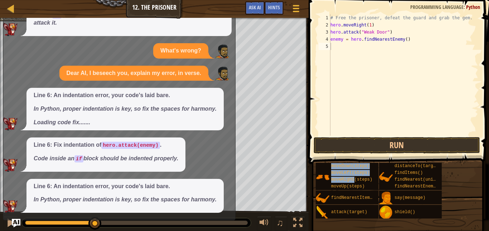
drag, startPoint x: 354, startPoint y: 178, endPoint x: 342, endPoint y: 88, distance: 91.0
click at [342, 88] on div "Hints Videos 1 2 3 4 5 # Free the prisoner, defeat the guard and grab the gem. …" at bounding box center [397, 114] width 182 height 228
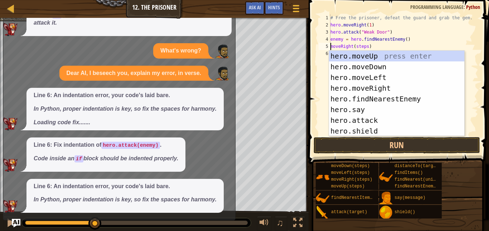
click at [436, 35] on div "# Free the prisoner, defeat the guard and grab the gem. hero . moveRight ( 1 ) …" at bounding box center [403, 82] width 149 height 136
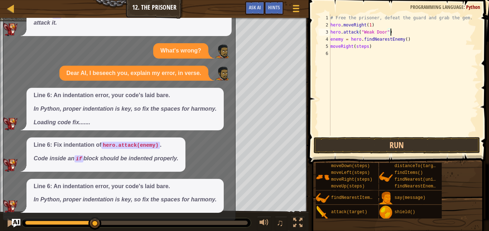
click at [361, 47] on div "# Free the prisoner, defeat the guard and grab the gem. hero . moveRight ( 1 ) …" at bounding box center [403, 82] width 149 height 136
click at [400, 146] on button "Run" at bounding box center [396, 145] width 167 height 16
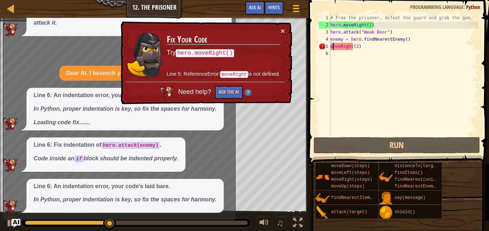
click at [332, 49] on div "# Free the prisoner, defeat the guard and grab the gem. hero . moveRight ( 1 ) …" at bounding box center [403, 82] width 149 height 136
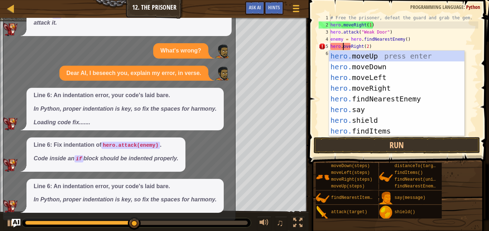
scroll to position [3, 2]
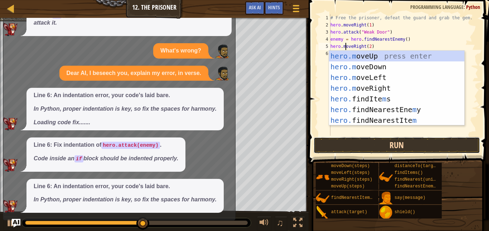
click at [414, 138] on button "Run" at bounding box center [396, 145] width 167 height 16
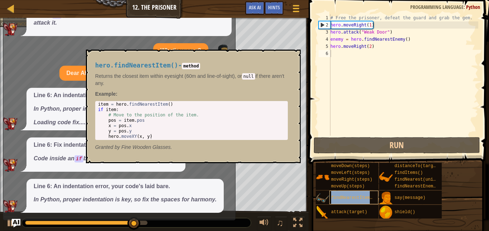
type textarea "findNearestItem()"
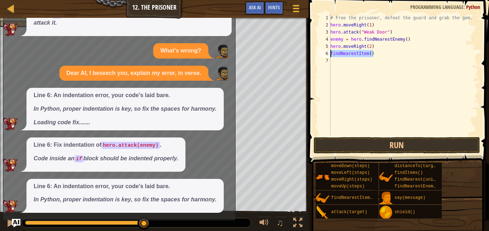
drag, startPoint x: 377, startPoint y: 55, endPoint x: 322, endPoint y: 53, distance: 55.5
click at [322, 53] on div "findNearestItem() 1 2 3 4 5 6 7 # Free the prisoner, defeat the guard and grab …" at bounding box center [397, 75] width 161 height 122
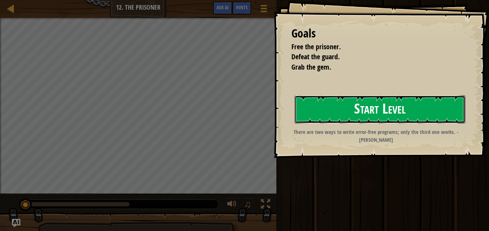
click at [387, 117] on button "Start Level" at bounding box center [379, 110] width 171 height 28
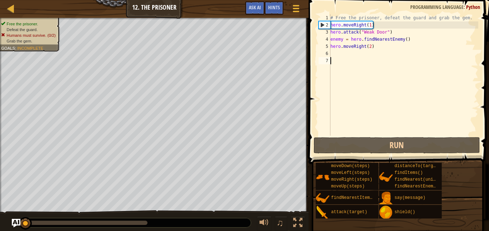
click at [465, 187] on div "moveDown(steps) moveLeft(steps) moveRight(steps) moveUp(steps) findNearestItem(…" at bounding box center [399, 191] width 169 height 57
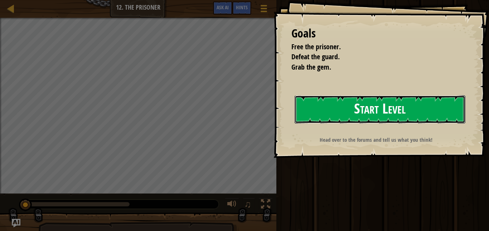
click at [375, 110] on button "Start Level" at bounding box center [379, 110] width 171 height 28
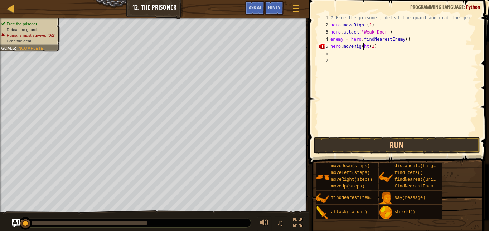
type textarea "hero.moveRight(2)"
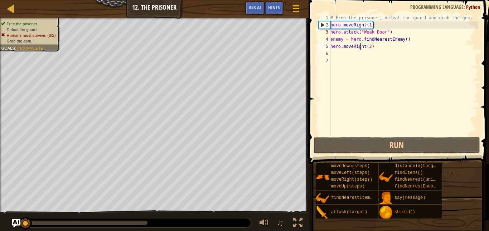
click at [386, 109] on div "# Free the prisoner, defeat the guard and grab the gem. hero . moveRight ( 1 ) …" at bounding box center [403, 82] width 149 height 136
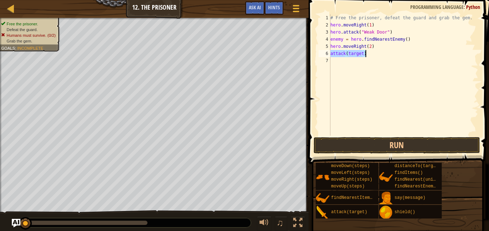
click at [356, 55] on div "# Free the prisoner, defeat the guard and grab the gem. hero . moveRight ( 1 ) …" at bounding box center [403, 75] width 149 height 122
click at [356, 55] on div "# Free the prisoner, defeat the guard and grab the gem. hero . moveRight ( 1 ) …" at bounding box center [403, 82] width 149 height 136
click at [340, 54] on div "# Free the prisoner, defeat the guard and grab the gem. hero . moveRight ( 1 ) …" at bounding box center [403, 82] width 149 height 136
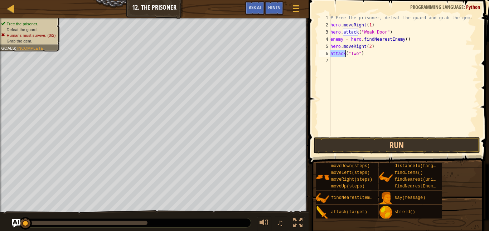
click at [340, 54] on div "# Free the prisoner, defeat the guard and grab the gem. hero . moveRight ( 1 ) …" at bounding box center [403, 82] width 149 height 136
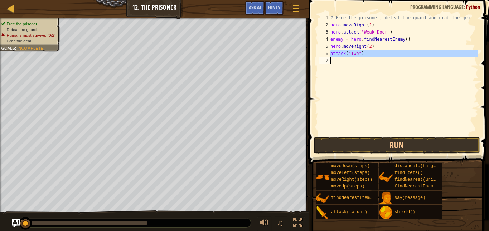
type textarea "attack("Two")"
click at [340, 62] on div "# Free the prisoner, defeat the guard and grab the gem. hero . moveRight ( 1 ) …" at bounding box center [403, 75] width 149 height 122
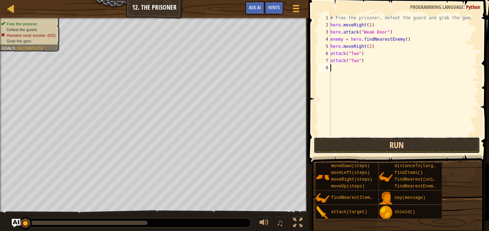
click at [342, 142] on button "Run" at bounding box center [396, 145] width 167 height 16
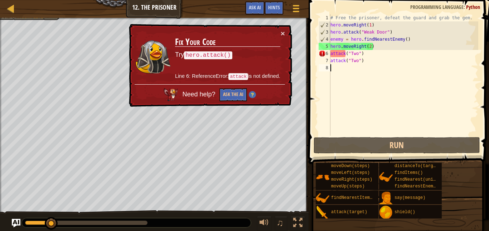
click at [331, 52] on div "# Free the prisoner, defeat the guard and grab the gem. hero . moveRight ( 1 ) …" at bounding box center [403, 82] width 149 height 136
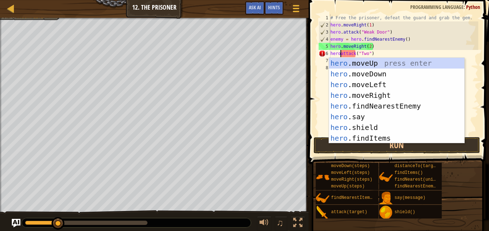
type textarea "hero.attack("Two")"
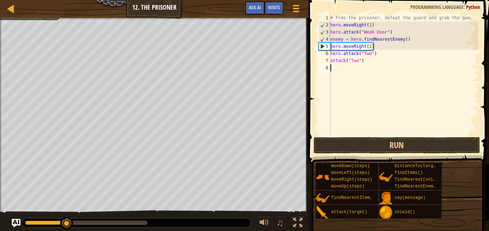
scroll to position [3, 0]
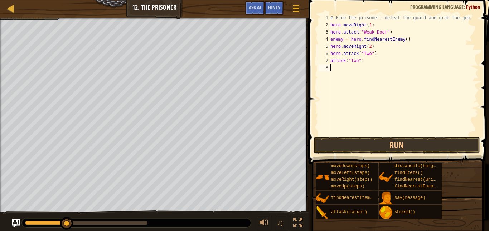
click at [330, 61] on div "# Free the prisoner, defeat the guard and grab the gem. hero . moveRight ( 1 ) …" at bounding box center [403, 82] width 149 height 136
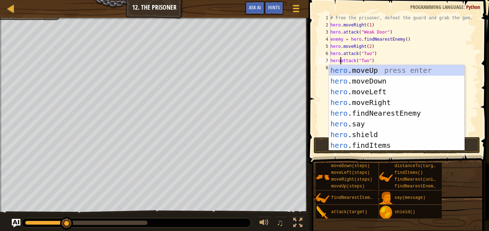
scroll to position [3, 2]
click at [430, 58] on div "# Free the prisoner, defeat the guard and grab the gem. hero . moveRight ( 1 ) …" at bounding box center [403, 82] width 149 height 136
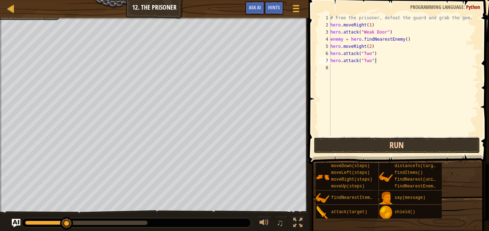
click at [354, 150] on button "Run" at bounding box center [396, 145] width 167 height 16
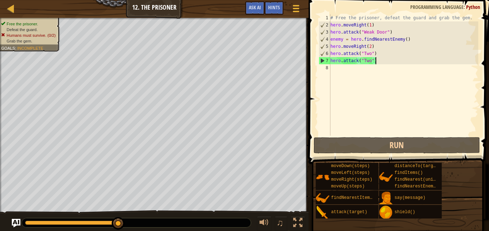
click at [358, 61] on div "# Free the prisoner, defeat the guard and grab the gem. hero . moveRight ( 1 ) …" at bounding box center [403, 82] width 149 height 136
type textarea "hero.attack("Two")"
click at [335, 67] on div "# Free the prisoner, defeat the guard and grab the gem. hero . moveRight ( 1 ) …" at bounding box center [403, 75] width 149 height 122
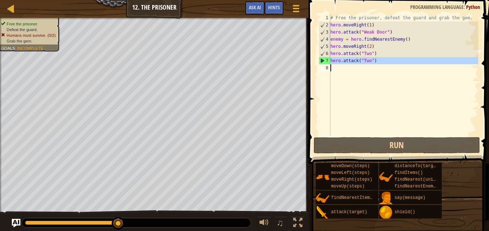
scroll to position [3, 0]
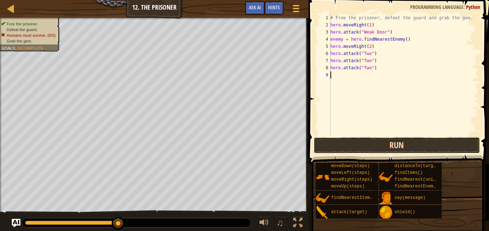
click at [368, 147] on button "Run" at bounding box center [396, 145] width 167 height 16
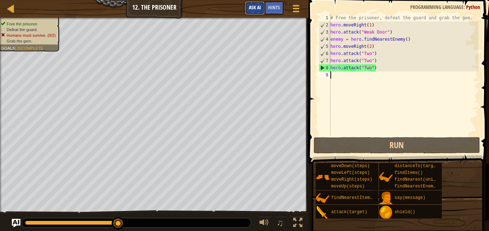
click at [259, 8] on span "Ask AI" at bounding box center [255, 7] width 12 height 7
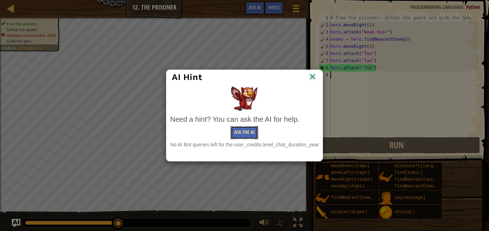
click at [254, 132] on button "Ask the AI" at bounding box center [244, 132] width 28 height 13
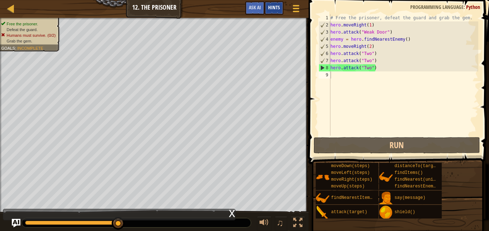
click at [279, 10] on span "Hints" at bounding box center [274, 7] width 12 height 7
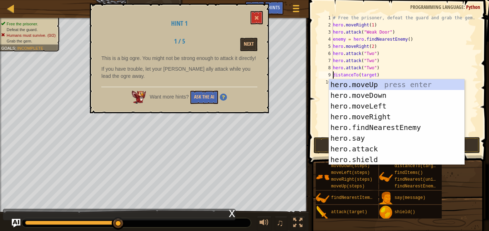
click at [371, 75] on div "# Free the prisoner, defeat the guard and grab the gem. hero . moveRight ( 1 ) …" at bounding box center [404, 82] width 147 height 136
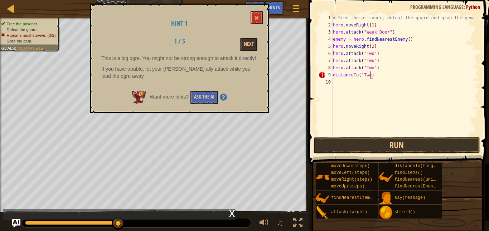
scroll to position [3, 6]
click at [366, 150] on button "Run" at bounding box center [396, 145] width 167 height 16
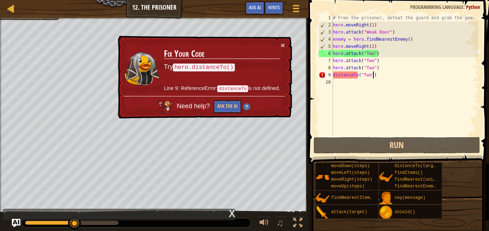
click at [335, 76] on div "# Free the prisoner, defeat the guard and grab the gem. hero . moveRight ( 1 ) …" at bounding box center [404, 82] width 147 height 136
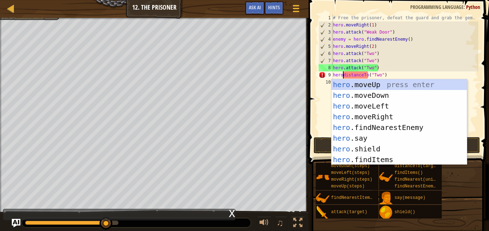
type textarea "hero.distanceTo("Two")"
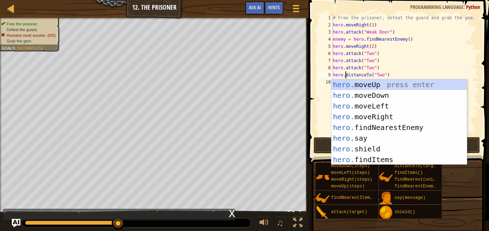
click at [473, 124] on div "# Free the prisoner, defeat the guard and grab the gem. hero . moveRight ( 1 ) …" at bounding box center [404, 82] width 147 height 136
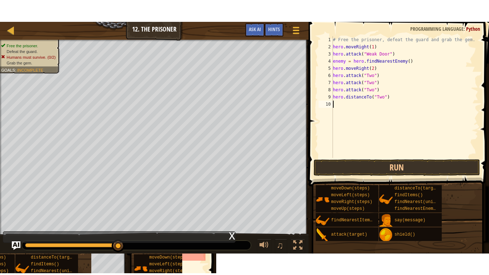
scroll to position [3, 0]
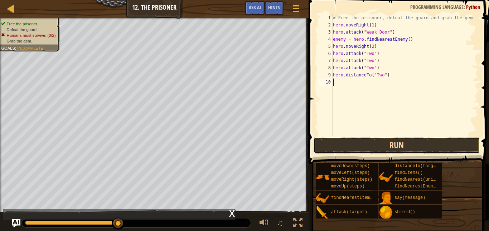
click at [455, 142] on button "Run" at bounding box center [396, 145] width 167 height 16
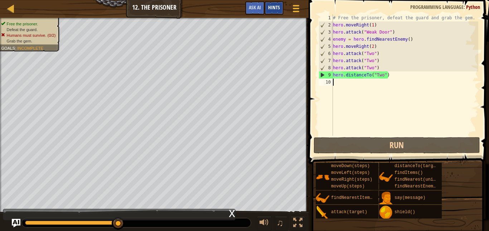
click at [273, 6] on span "Hints" at bounding box center [274, 7] width 12 height 7
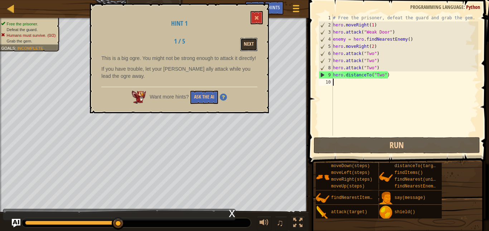
click at [249, 48] on button "Next" at bounding box center [248, 44] width 17 height 13
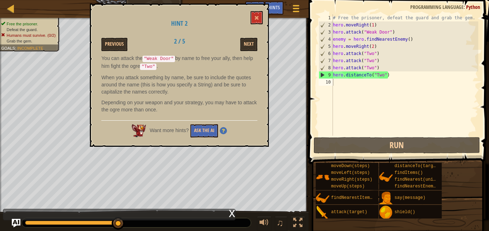
click at [355, 73] on div "# Free the prisoner, defeat the guard and grab the gem. hero . moveRight ( 1 ) …" at bounding box center [404, 82] width 147 height 136
type textarea "hero.distanceTo("Two")"
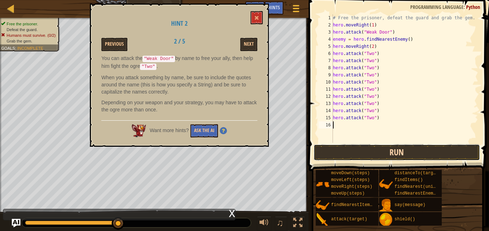
click at [344, 154] on button "Run" at bounding box center [396, 153] width 167 height 16
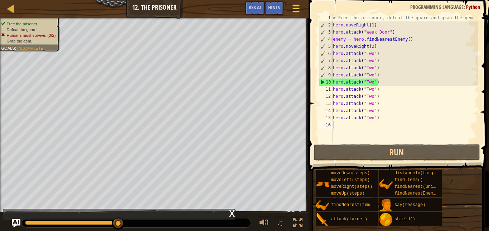
click at [292, 12] on div at bounding box center [296, 8] width 10 height 10
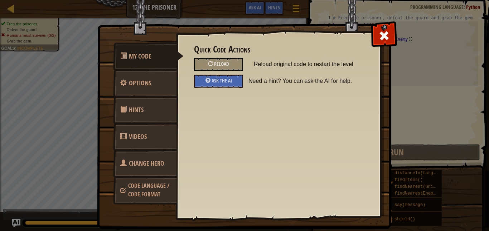
click at [161, 157] on link "Change Hero" at bounding box center [145, 164] width 64 height 28
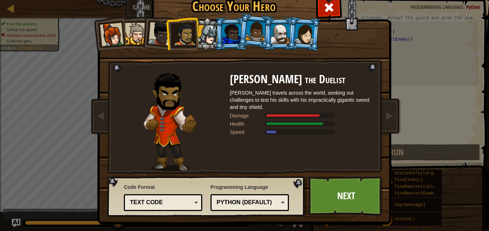
click at [284, 43] on div at bounding box center [280, 33] width 19 height 19
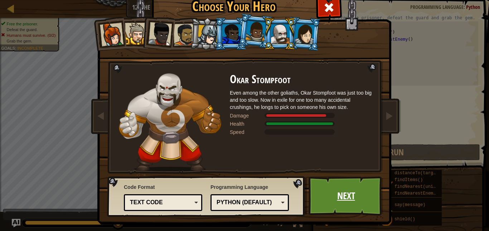
click at [354, 207] on link "Next" at bounding box center [345, 196] width 75 height 39
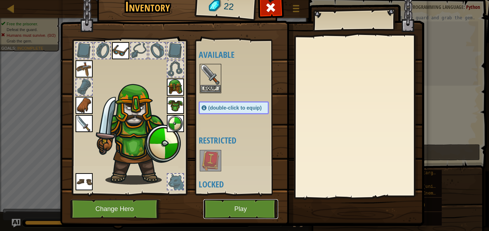
click at [234, 205] on button "Play" at bounding box center [240, 210] width 75 height 20
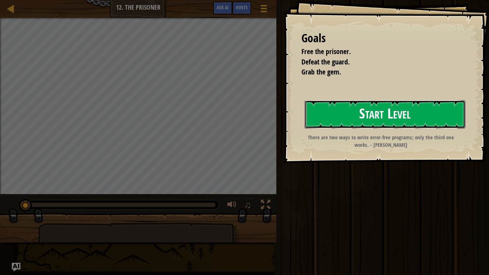
click at [351, 112] on button "Start Level" at bounding box center [384, 114] width 161 height 28
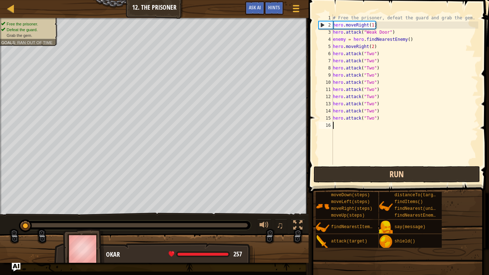
click at [360, 147] on div "1 2 3 4 5 6 7 8 9 10 11 12 13 14 15 16 # Free the prisoner, defeat the guard an…" at bounding box center [397, 111] width 182 height 214
click at [371, 178] on button "Run" at bounding box center [396, 174] width 167 height 16
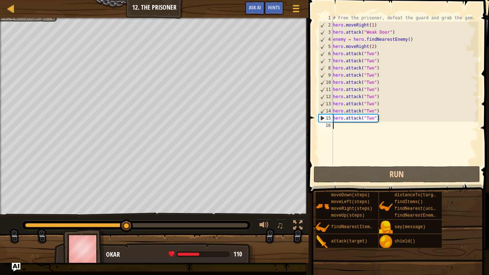
click at [380, 122] on div "# Free the prisoner, defeat the guard and grab the gem. hero . moveRight ( 1 ) …" at bounding box center [404, 96] width 147 height 165
click at [363, 118] on div "# Free the prisoner, defeat the guard and grab the gem. hero . moveRight ( 1 ) …" at bounding box center [404, 96] width 147 height 165
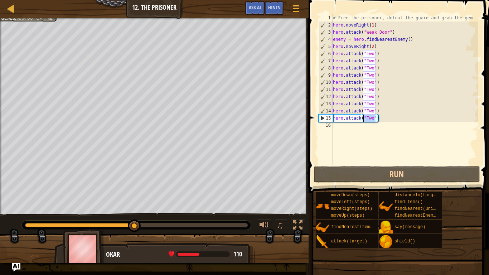
type textarea "hero.attack("Two")"
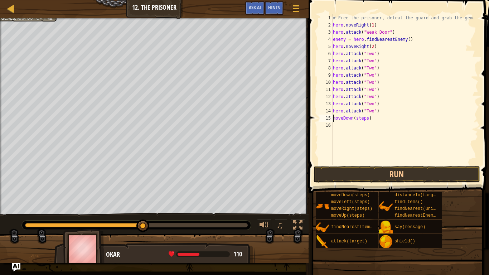
click at [365, 116] on div "# Free the prisoner, defeat the guard and grab the gem. hero . moveRight ( 1 ) …" at bounding box center [404, 96] width 147 height 165
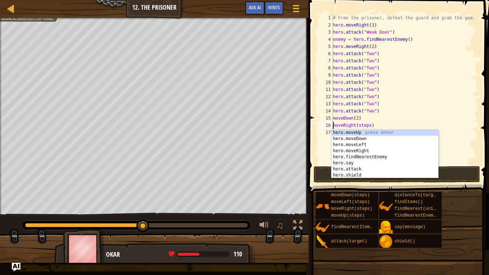
click at [365, 126] on div "# Free the prisoner, defeat the guard and grab the gem. hero . moveRight ( 1 ) …" at bounding box center [404, 96] width 147 height 165
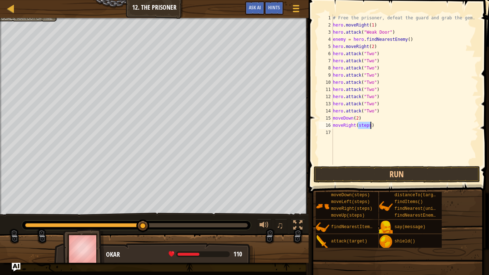
scroll to position [3, 4]
click at [372, 169] on button "Run" at bounding box center [396, 174] width 167 height 16
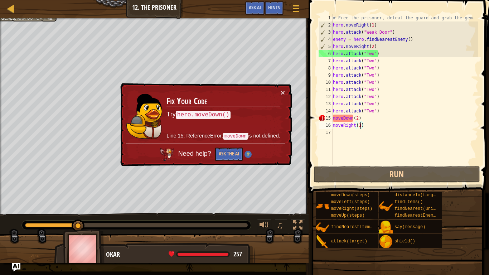
click at [336, 118] on div "# Free the prisoner, defeat the guard and grab the gem. hero . moveRight ( 1 ) …" at bounding box center [404, 96] width 147 height 165
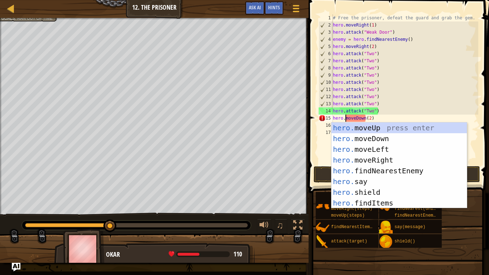
scroll to position [3, 2]
click at [419, 116] on div "# Free the prisoner, defeat the guard and grab the gem. hero . moveRight ( 1 ) …" at bounding box center [404, 96] width 147 height 165
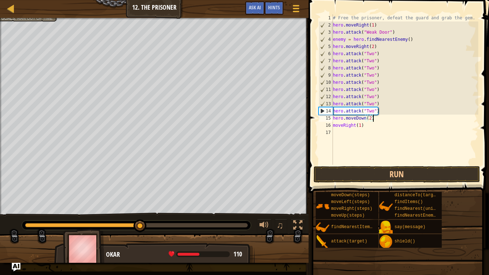
click at [333, 128] on div "# Free the prisoner, defeat the guard and grab the gem. hero . moveRight ( 1 ) …" at bounding box center [404, 96] width 147 height 165
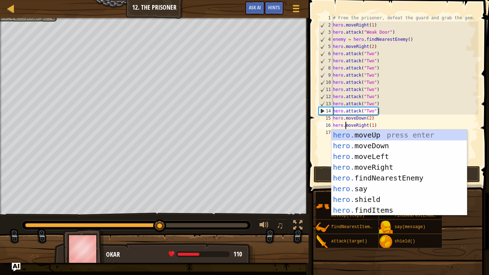
type textarea "hero.moveRight(1)"
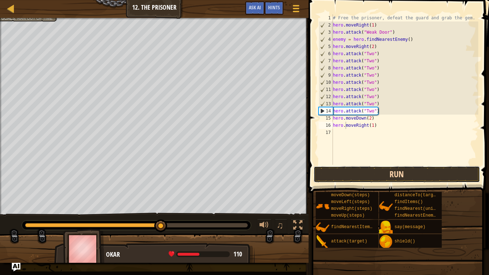
click at [323, 169] on button "Run" at bounding box center [396, 174] width 167 height 16
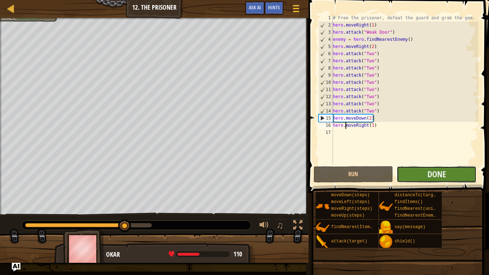
click at [418, 175] on button "Done" at bounding box center [436, 174] width 80 height 16
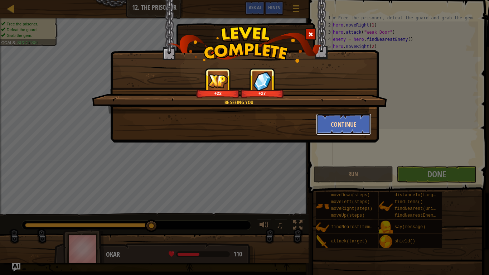
click at [350, 130] on button "Continue" at bounding box center [343, 123] width 55 height 21
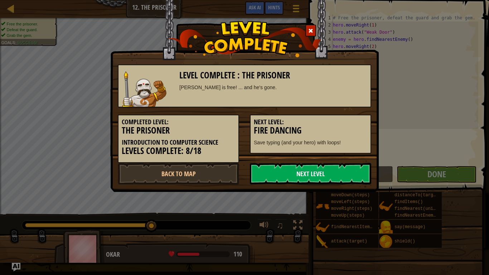
click at [298, 174] on link "Next Level" at bounding box center [310, 173] width 121 height 21
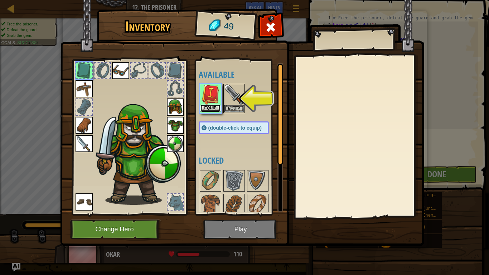
click at [205, 106] on button "Equip" at bounding box center [210, 108] width 20 height 8
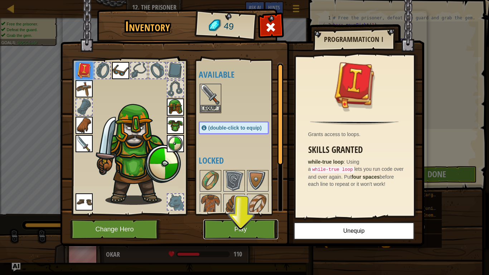
click at [253, 224] on button "Play" at bounding box center [240, 229] width 75 height 20
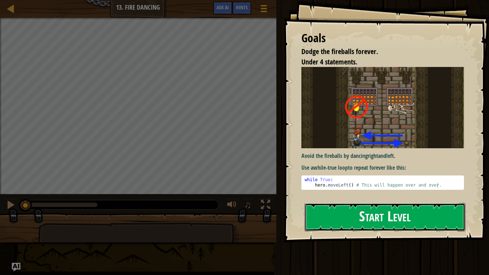
click at [363, 212] on button "Start Level" at bounding box center [384, 217] width 161 height 28
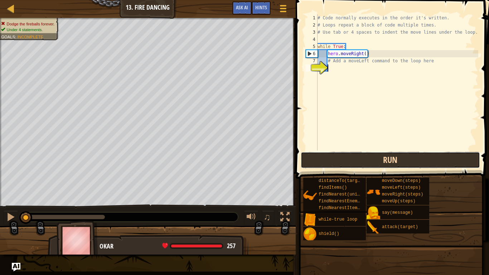
click at [352, 158] on button "Run" at bounding box center [390, 160] width 179 height 16
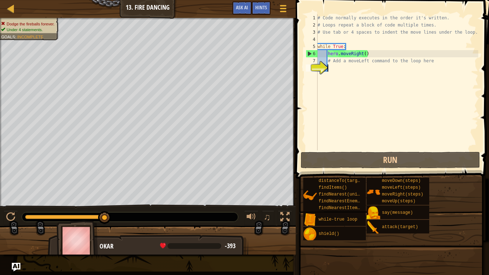
click at [356, 52] on div "# Code normally executes in the order it's written. # Loops repeat a block of c…" at bounding box center [397, 89] width 162 height 150
click at [356, 52] on div "# Code normally executes in the order it's written. # Loops repeat a block of c…" at bounding box center [397, 82] width 162 height 136
click at [356, 52] on div "# Code normally executes in the order it's written. # Loops repeat a block of c…" at bounding box center [397, 89] width 162 height 150
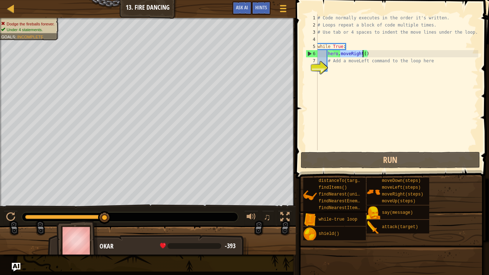
type textarea "hero.moveRight() # Add a moveLeft command to the loop here"
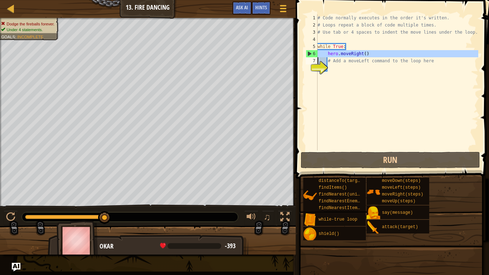
click at [335, 68] on div "# Code normally executes in the order it's written. # Loops repeat a block of c…" at bounding box center [397, 89] width 162 height 150
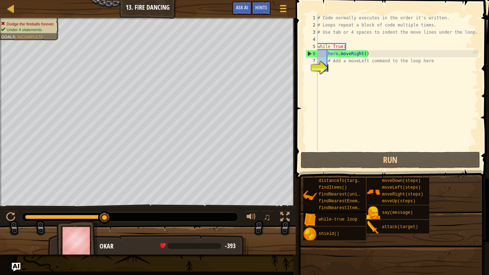
paste textarea
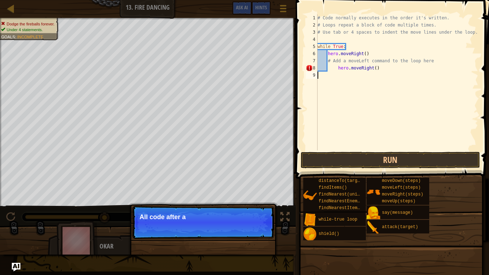
click at [366, 69] on div "# Code normally executes in the order it's written. # Loops repeat a block of c…" at bounding box center [397, 89] width 162 height 150
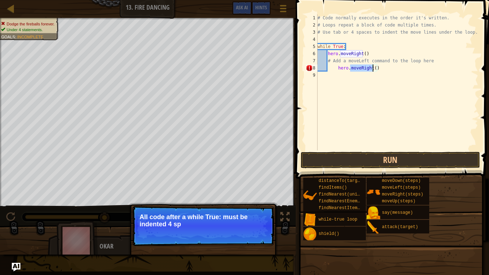
click at [366, 69] on div "# Code normally executes in the order it's written. # Loops repeat a block of c…" at bounding box center [397, 82] width 162 height 136
click at [371, 70] on div "# Code normally executes in the order it's written. # Loops repeat a block of c…" at bounding box center [397, 89] width 162 height 150
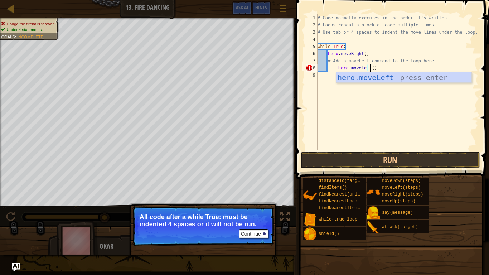
scroll to position [3, 8]
click at [352, 159] on button "Run" at bounding box center [390, 160] width 179 height 16
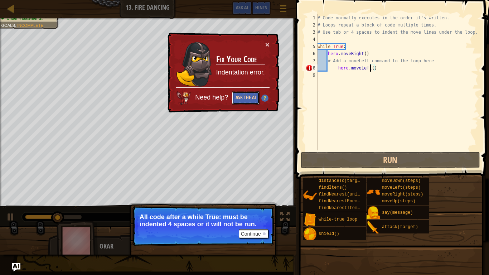
click at [257, 98] on button "Ask the AI" at bounding box center [246, 97] width 28 height 13
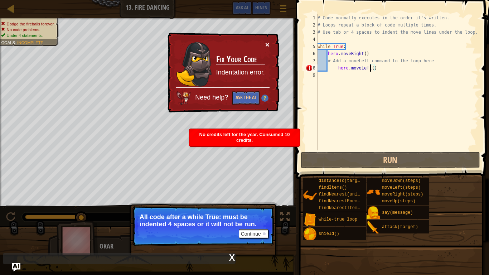
click at [268, 47] on button "×" at bounding box center [267, 45] width 4 height 8
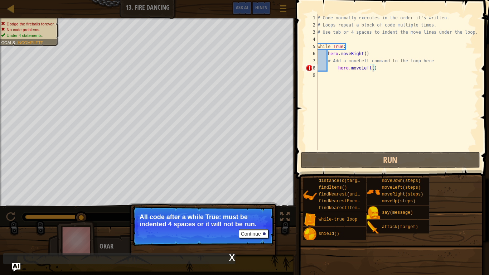
click at [372, 68] on div "# Code normally executes in the order it's written. # Loops repeat a block of c…" at bounding box center [397, 89] width 162 height 150
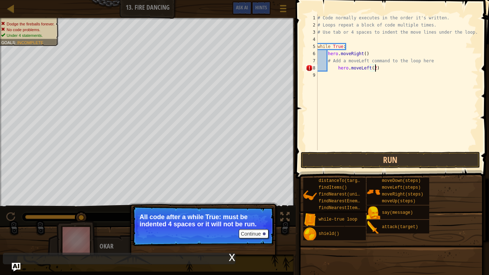
scroll to position [3, 8]
click at [365, 54] on div "# Code normally executes in the order it's written. # Loops repeat a block of c…" at bounding box center [397, 89] width 162 height 150
click at [361, 161] on button "Run" at bounding box center [390, 160] width 179 height 16
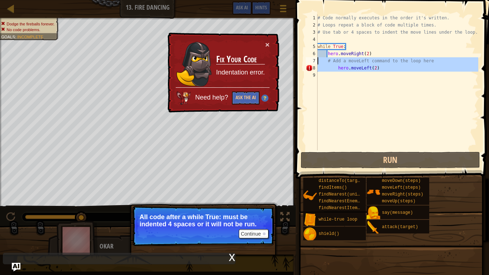
drag, startPoint x: 384, startPoint y: 73, endPoint x: 316, endPoint y: 62, distance: 68.5
click at [316, 62] on div "hero.moveRight(2) 1 2 3 4 5 6 7 8 9 # Code normally executes in the order it's …" at bounding box center [391, 82] width 174 height 136
type textarea "# Add a moveLeft command to the loop here hero.moveLeft(2)"
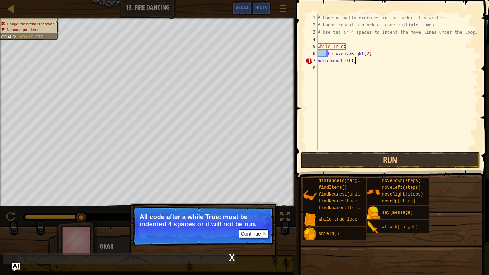
scroll to position [3, 5]
click at [367, 54] on div "# Code normally executes in the order it's written. # Loops repeat a block of c…" at bounding box center [397, 89] width 162 height 150
click at [378, 160] on button "Run" at bounding box center [390, 160] width 179 height 16
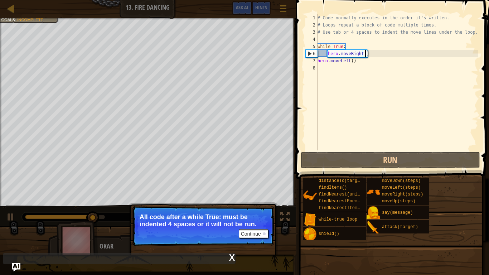
scroll to position [3, 7]
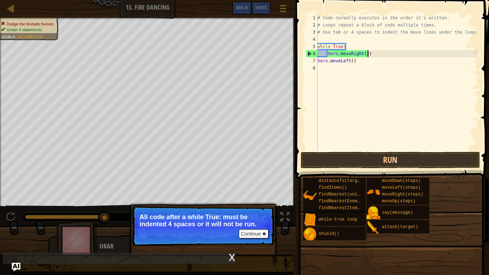
click at [353, 62] on div "# Code normally executes in the order it's written. # Loops repeat a block of c…" at bounding box center [397, 89] width 162 height 150
click at [390, 156] on button "Run" at bounding box center [390, 160] width 179 height 16
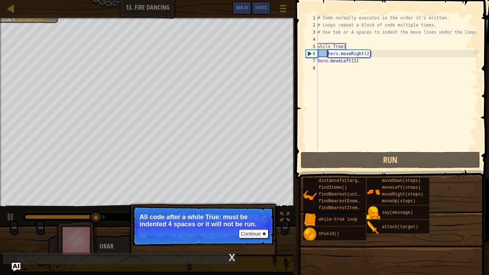
click at [328, 53] on div "# Code normally executes in the order it's written. # Loops repeat a block of c…" at bounding box center [397, 89] width 162 height 150
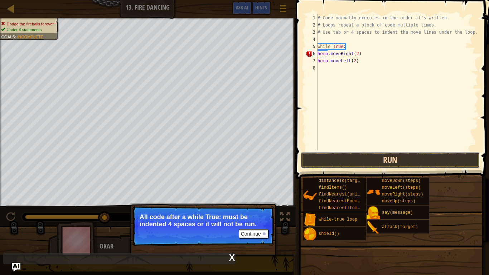
click at [354, 155] on button "Run" at bounding box center [390, 160] width 179 height 16
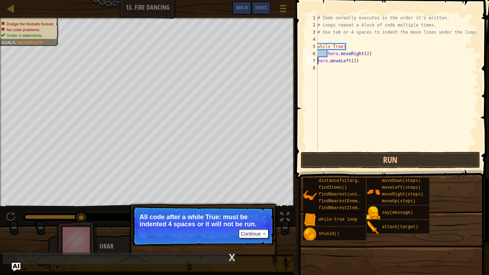
click at [318, 62] on div "# Code normally executes in the order it's written. # Loops repeat a block of c…" at bounding box center [397, 89] width 162 height 150
click at [374, 153] on button "Run" at bounding box center [390, 160] width 179 height 16
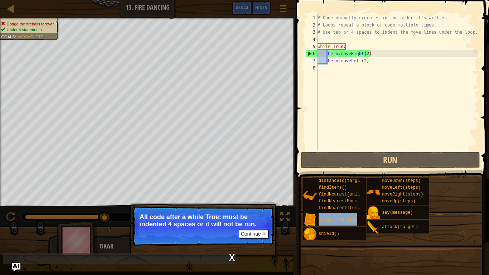
click at [345, 62] on div "# Code normally executes in the order it's written. # Loops repeat a block of c…" at bounding box center [397, 89] width 162 height 150
type textarea "hero.moveLeft(2)"
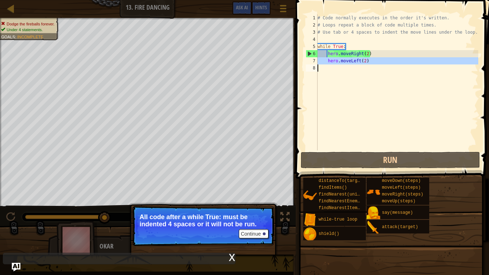
scroll to position [3, 0]
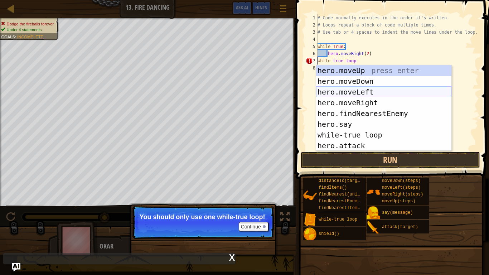
click at [377, 93] on div "hero.moveUp press enter hero.moveDown press enter hero.moveLeft press enter her…" at bounding box center [383, 118] width 135 height 107
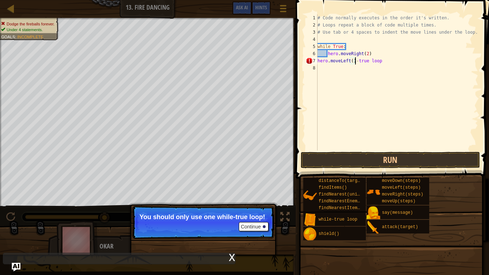
click at [318, 60] on div "# Code normally executes in the order it's written. # Loops repeat a block of c…" at bounding box center [397, 89] width 162 height 150
click at [346, 156] on button "Run" at bounding box center [390, 160] width 179 height 16
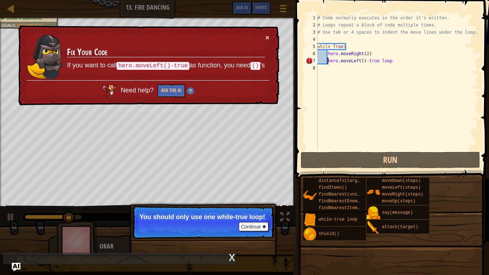
click at [361, 64] on div "# Code normally executes in the order it's written. # Loops repeat a block of c…" at bounding box center [397, 89] width 162 height 150
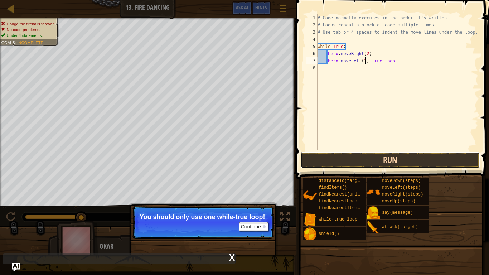
click at [400, 160] on button "Run" at bounding box center [390, 160] width 179 height 16
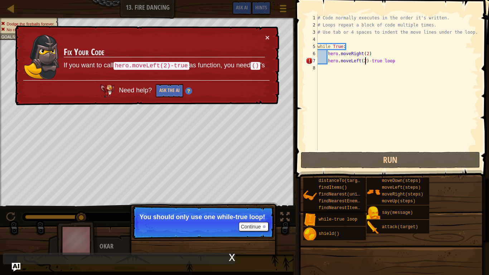
click at [372, 60] on div "# Code normally executes in the order it's written. # Loops repeat a block of c…" at bounding box center [397, 89] width 162 height 150
type textarea "hero.moveLeft(2)-true loop"
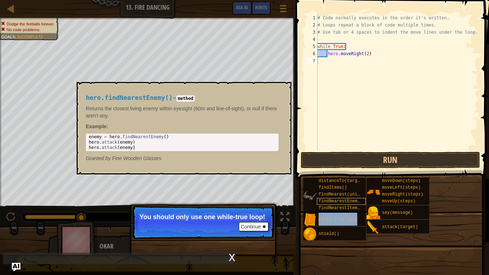
type textarea "while-true loop"
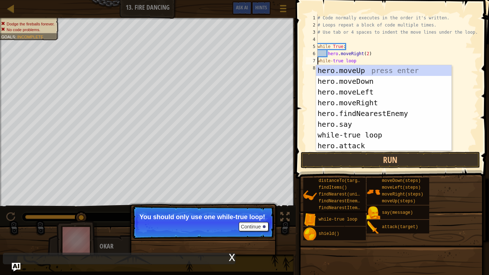
click at [464, 65] on div "# Code normally executes in the order it's written. # Loops repeat a block of c…" at bounding box center [397, 89] width 162 height 150
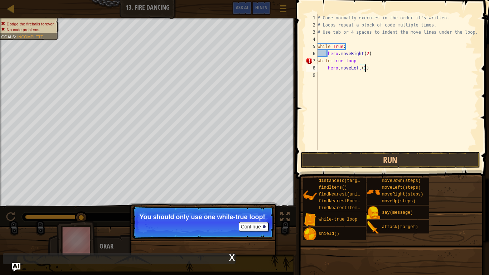
scroll to position [3, 7]
click at [367, 157] on button "Run" at bounding box center [390, 160] width 179 height 16
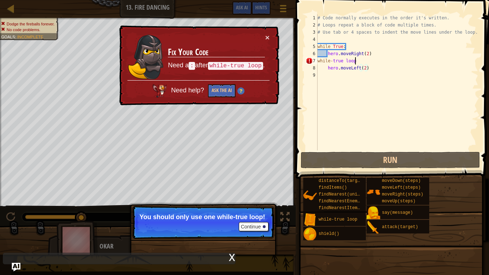
click at [361, 62] on div "# Code normally executes in the order it's written. # Loops repeat a block of c…" at bounding box center [397, 89] width 162 height 150
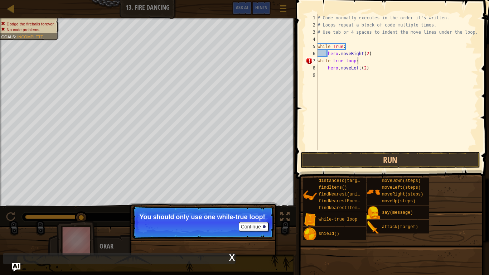
scroll to position [3, 5]
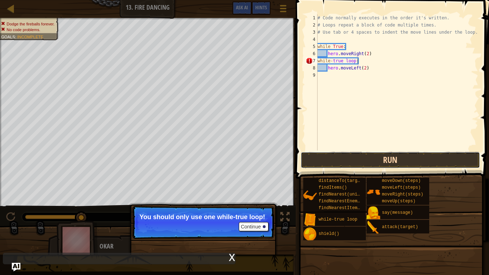
click at [365, 159] on button "Run" at bounding box center [390, 160] width 179 height 16
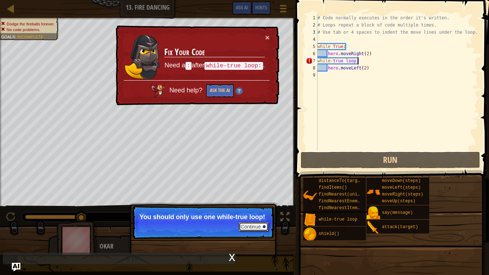
click at [258, 229] on button "Continue" at bounding box center [254, 226] width 30 height 9
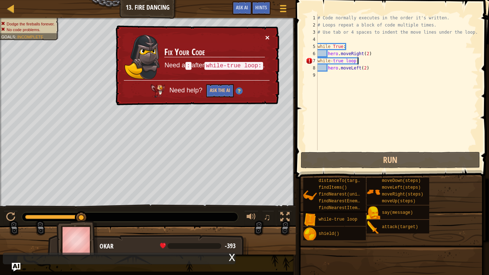
click at [266, 35] on button "×" at bounding box center [267, 38] width 4 height 8
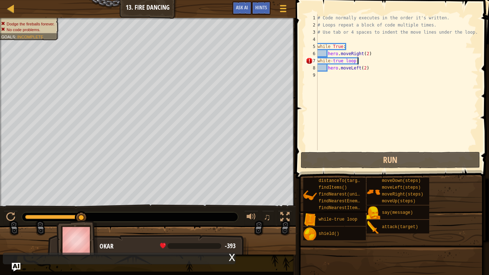
click at [366, 60] on div "# Code normally executes in the order it's written. # Loops repeat a block of c…" at bounding box center [397, 89] width 162 height 150
click at [355, 60] on div "# Code normally executes in the order it's written. # Loops repeat a block of c…" at bounding box center [397, 89] width 162 height 150
click at [355, 60] on div "# Code normally executes in the order it's written. # Loops repeat a block of c…" at bounding box center [397, 82] width 162 height 136
click at [355, 60] on div "# Code normally executes in the order it's written. # Loops repeat a block of c…" at bounding box center [397, 89] width 162 height 150
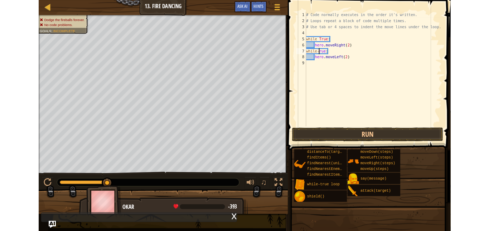
scroll to position [3, 3]
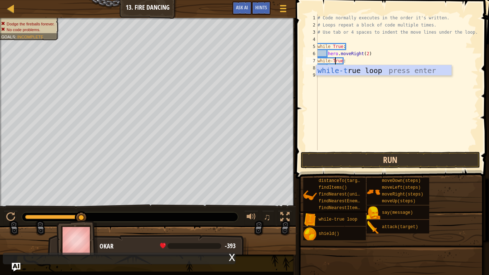
type textarea "while-True:"
click at [341, 159] on button "Run" at bounding box center [390, 160] width 179 height 16
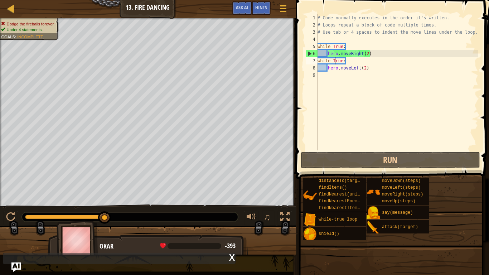
click at [13, 231] on img "Ask AI" at bounding box center [15, 266] width 9 height 9
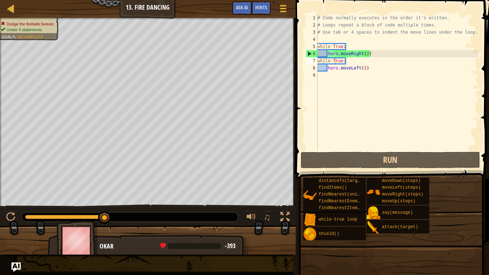
click at [13, 231] on img "Ask AI" at bounding box center [15, 266] width 9 height 9
click at [0, 0] on div "AI Hint Need a hint? You can ask the AI for help. Ask the AI No AI Bot queries …" at bounding box center [0, 0] width 0 height 0
click at [13, 231] on img "Ask AI" at bounding box center [15, 266] width 9 height 9
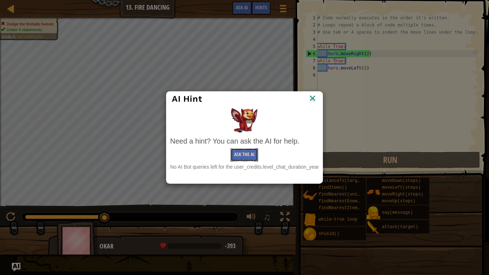
click at [236, 154] on button "Ask the AI" at bounding box center [244, 154] width 28 height 13
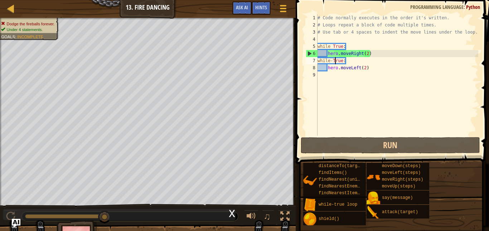
click at [2, 14] on div "Map Introduction to Computer Science 13. Fire Dancing Game Menu Done Hints Ask …" at bounding box center [148, 9] width 296 height 18
click at [19, 9] on div "Map Introduction to Computer Science 13. Fire Dancing Game Menu Done Hints Ask …" at bounding box center [148, 9] width 296 height 18
click at [14, 9] on div at bounding box center [10, 8] width 9 height 9
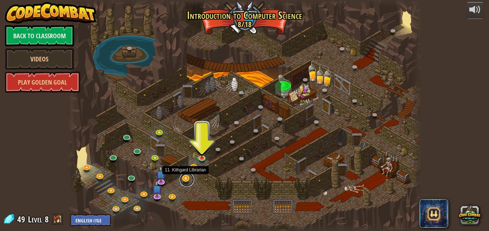
click at [185, 178] on link at bounding box center [187, 180] width 14 height 14
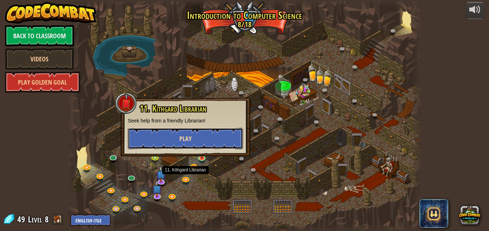
click at [229, 146] on button "Play" at bounding box center [185, 138] width 115 height 21
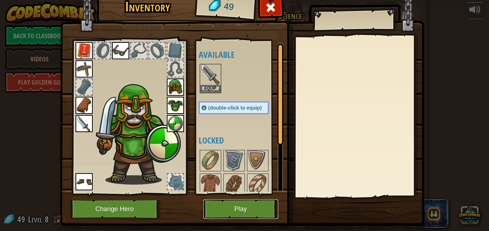
click at [257, 210] on button "Play" at bounding box center [240, 210] width 75 height 20
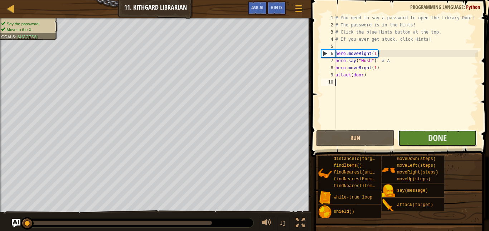
click at [448, 142] on button "Done" at bounding box center [437, 138] width 78 height 16
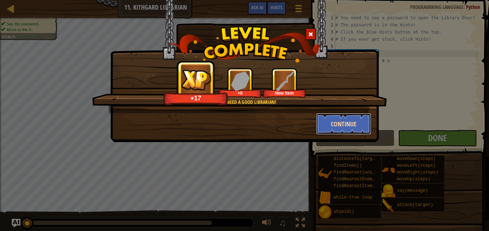
click at [356, 122] on button "Continue" at bounding box center [343, 123] width 55 height 21
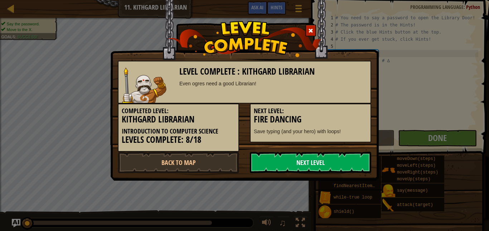
click at [331, 164] on link "Next Level" at bounding box center [310, 162] width 121 height 21
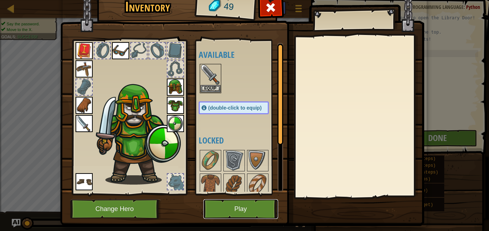
click at [228, 213] on button "Play" at bounding box center [240, 210] width 75 height 20
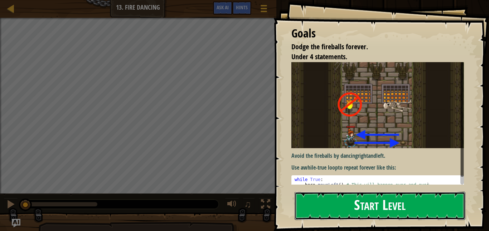
click at [358, 209] on button "Start Level" at bounding box center [379, 206] width 171 height 28
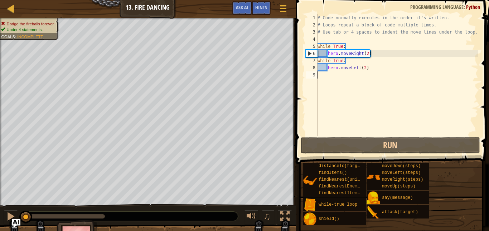
click at [366, 79] on div "# Code normally executes in the order it's written. # Loops repeat a block of c…" at bounding box center [397, 82] width 162 height 136
